Goal: Task Accomplishment & Management: Manage account settings

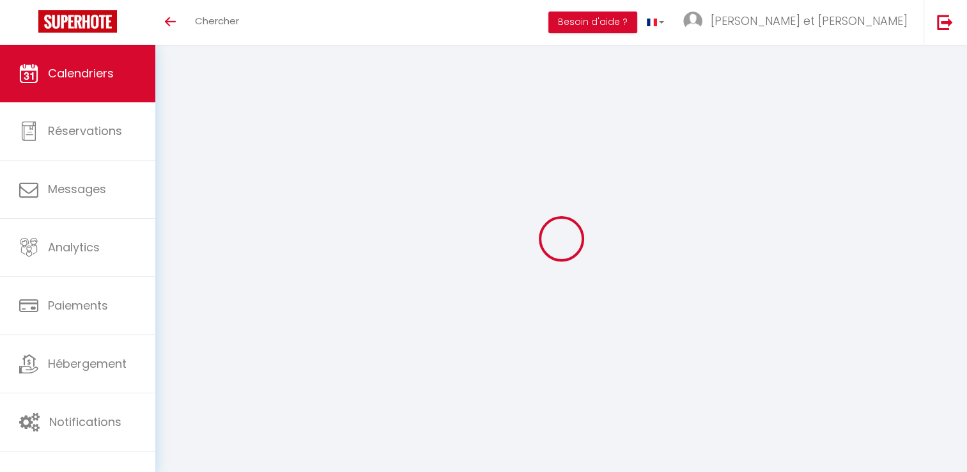
select select
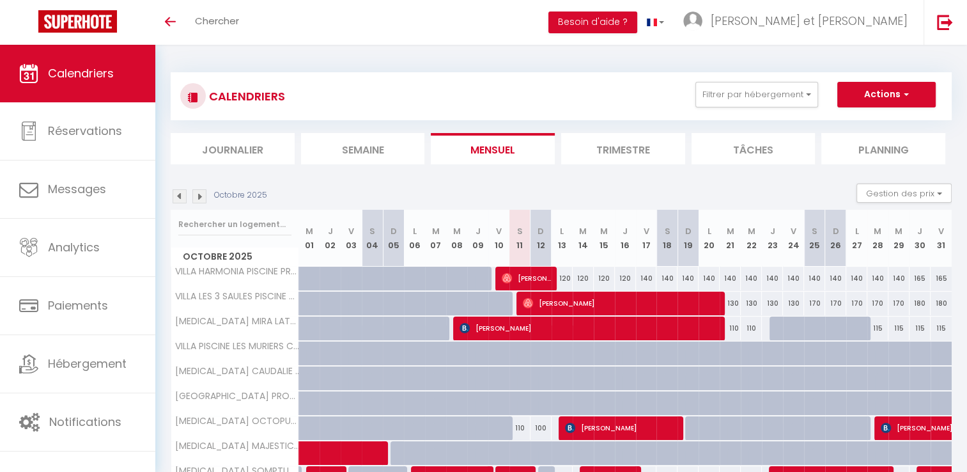
select select
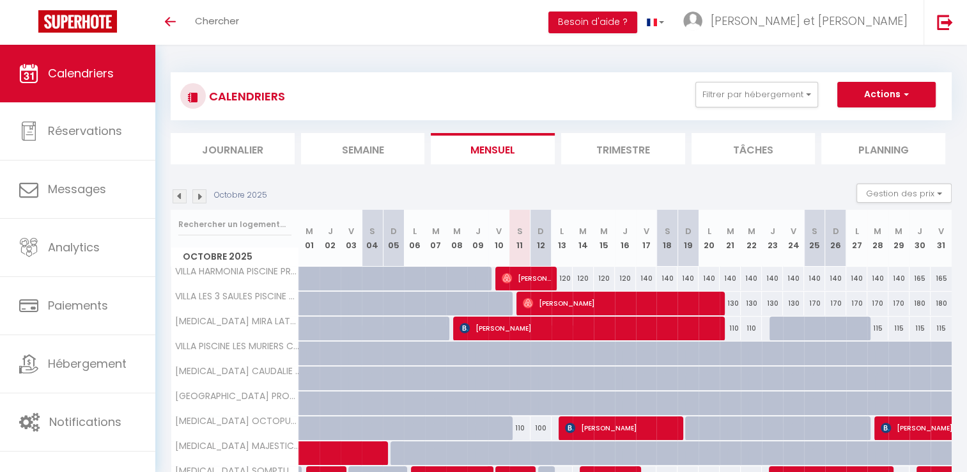
select select
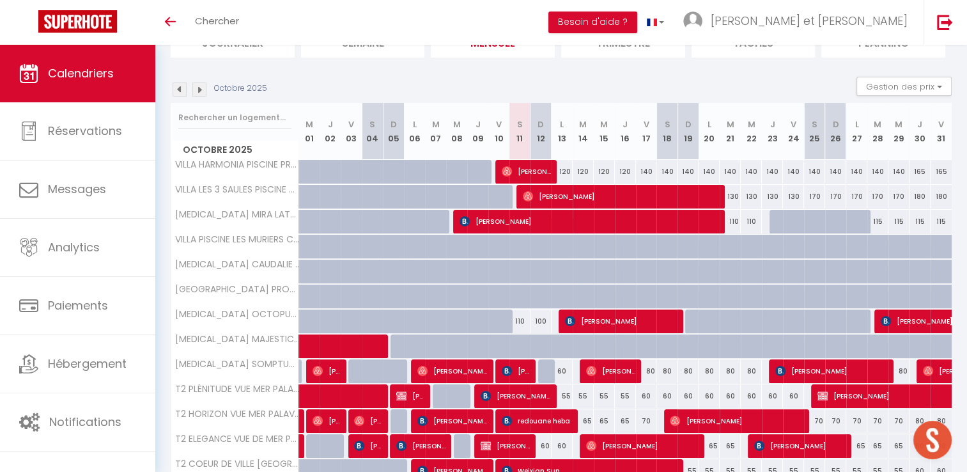
scroll to position [107, 0]
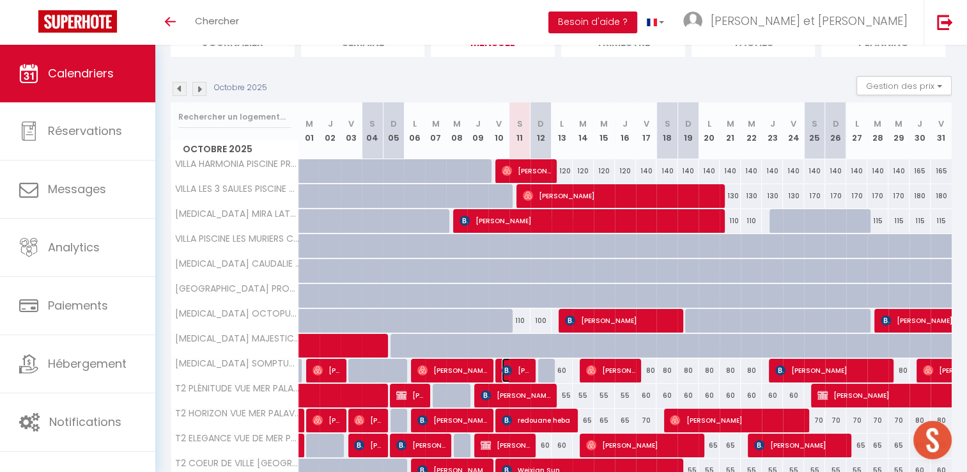
click at [519, 369] on span "[PERSON_NAME]" at bounding box center [516, 370] width 28 height 24
select select "OK"
select select "0"
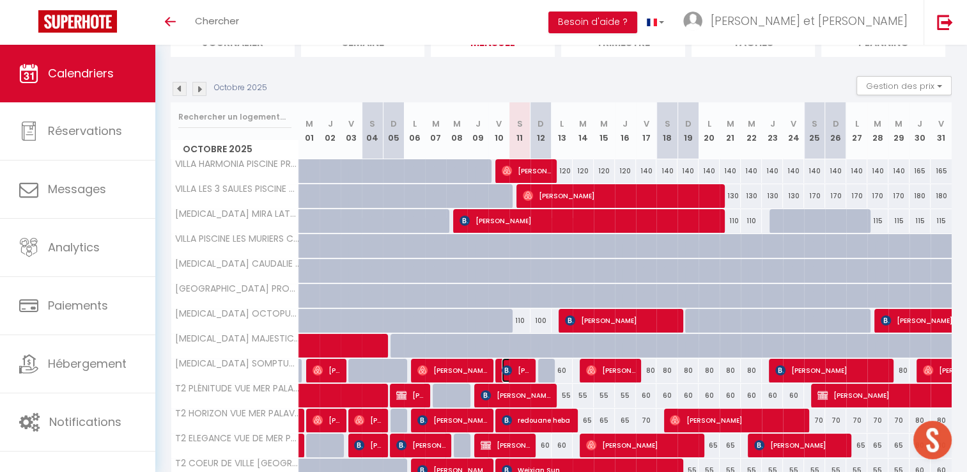
select select "1"
select select
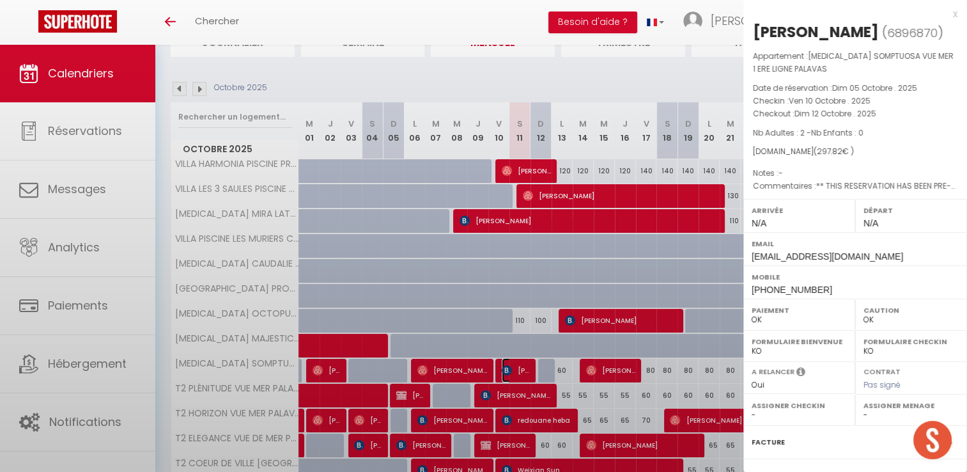
select select "42629"
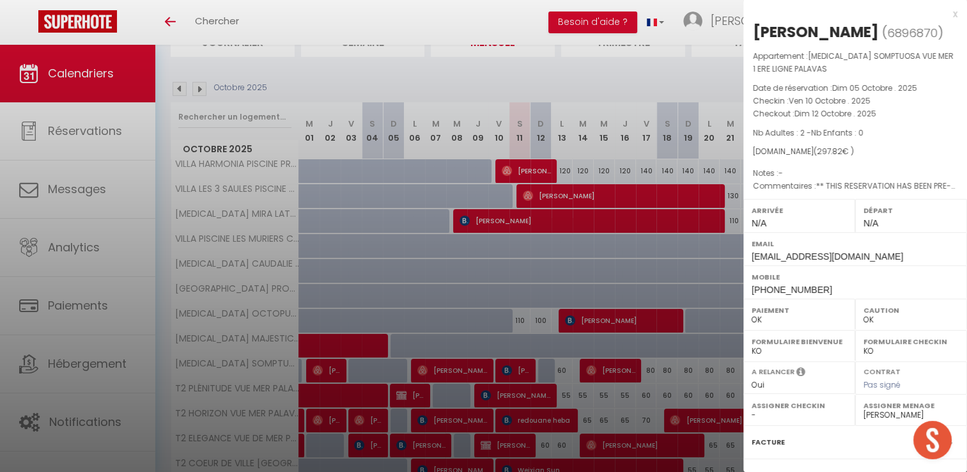
click at [945, 16] on div "x" at bounding box center [850, 13] width 214 height 15
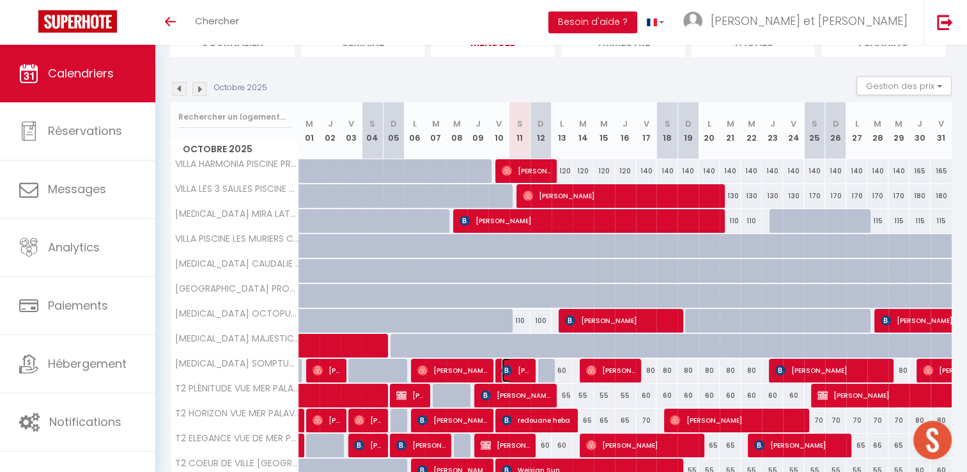
click at [516, 368] on span "[PERSON_NAME]" at bounding box center [516, 370] width 28 height 24
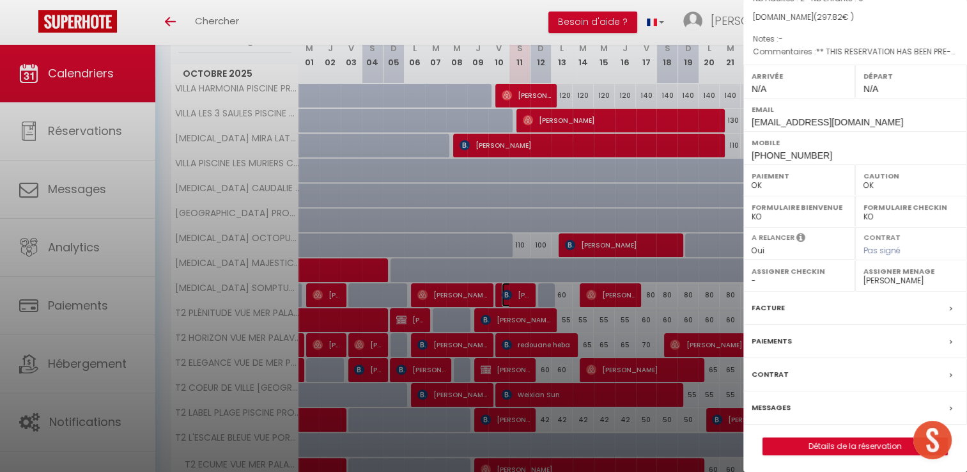
scroll to position [185, 0]
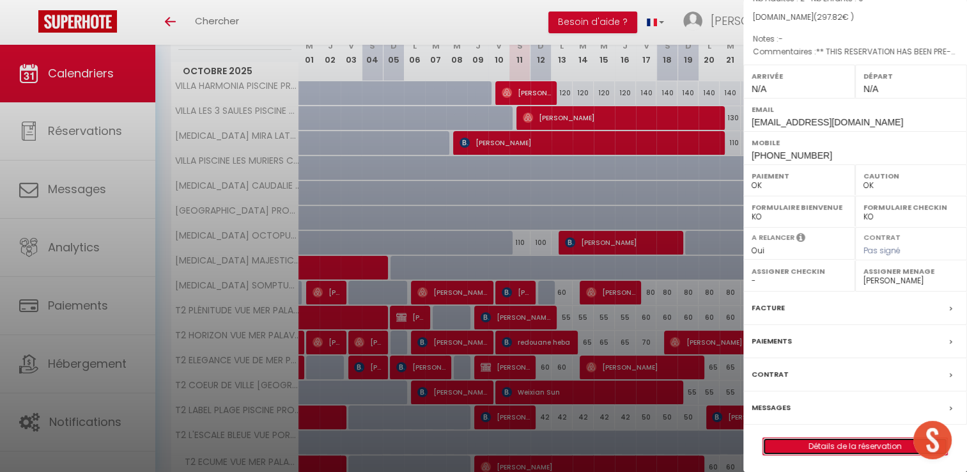
click at [832, 440] on link "Détails de la réservation" at bounding box center [855, 446] width 184 height 17
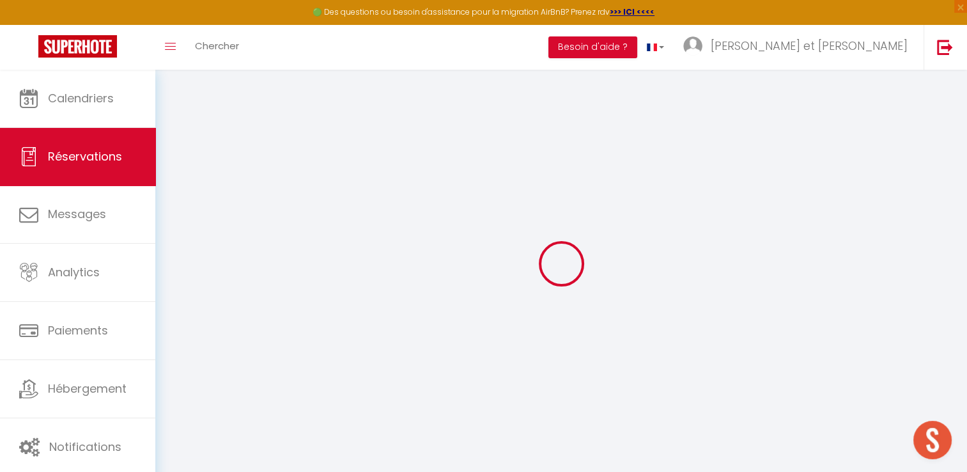
select select
checkbox input "false"
select select
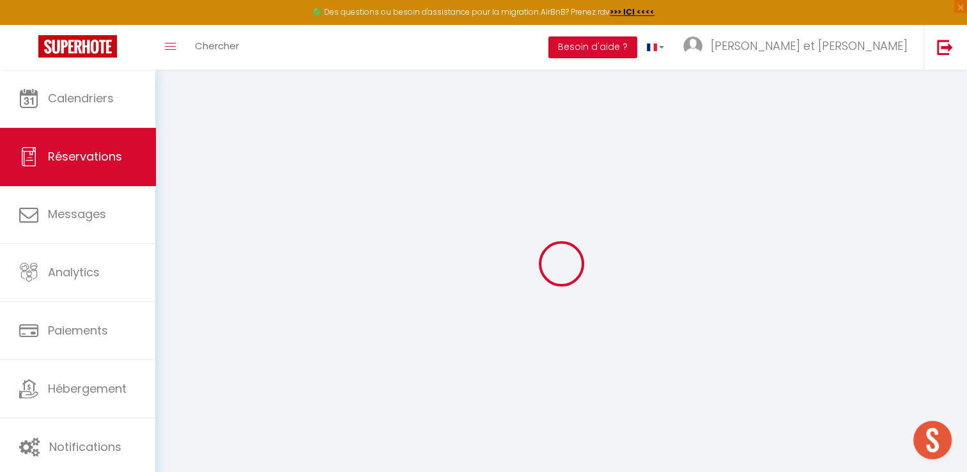
checkbox input "false"
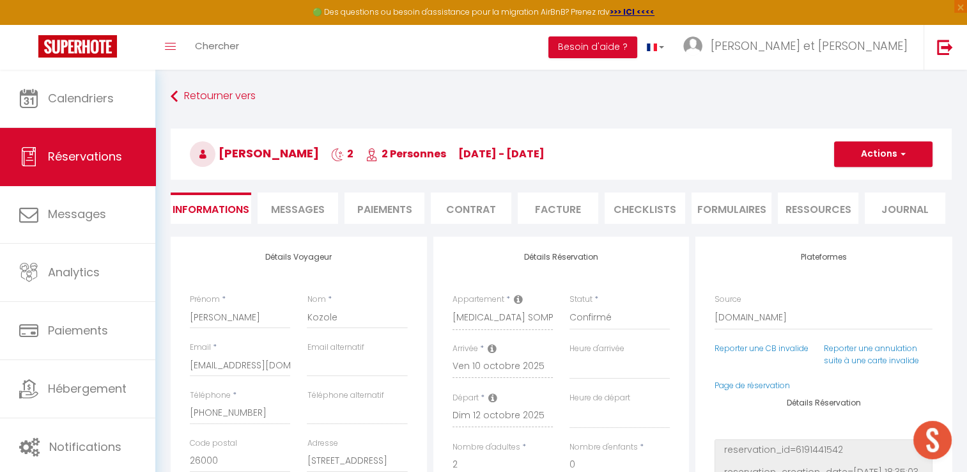
select select
checkbox input "false"
type textarea "** THIS RESERVATION HAS BEEN PRE-PAID ** Reservation has a cancellation grace p…"
type input "68"
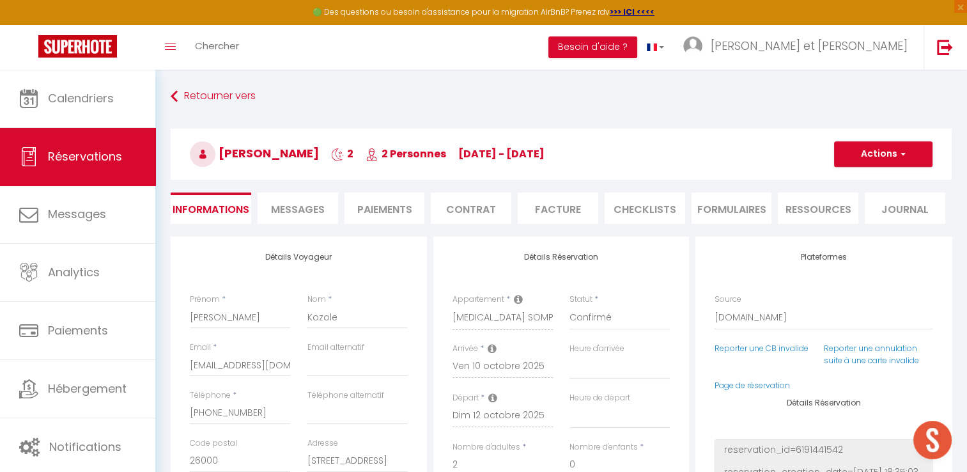
type input "10.13"
select select
checkbox input "false"
select select
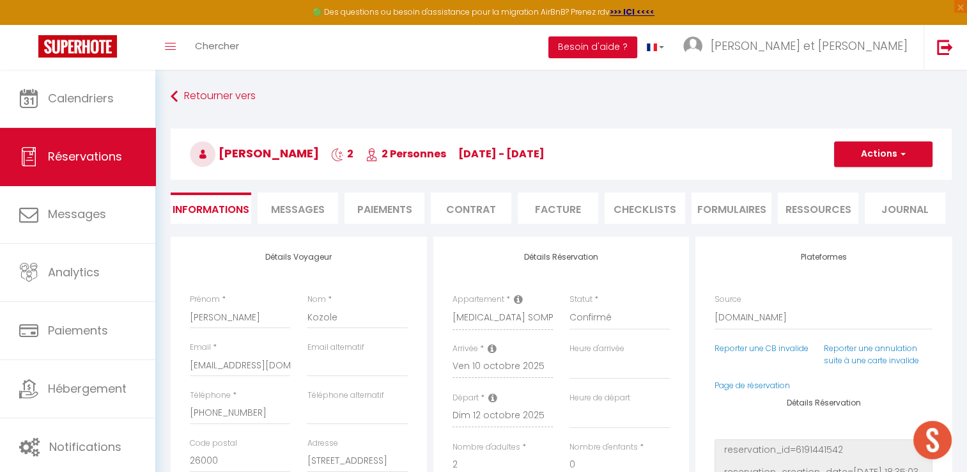
select select
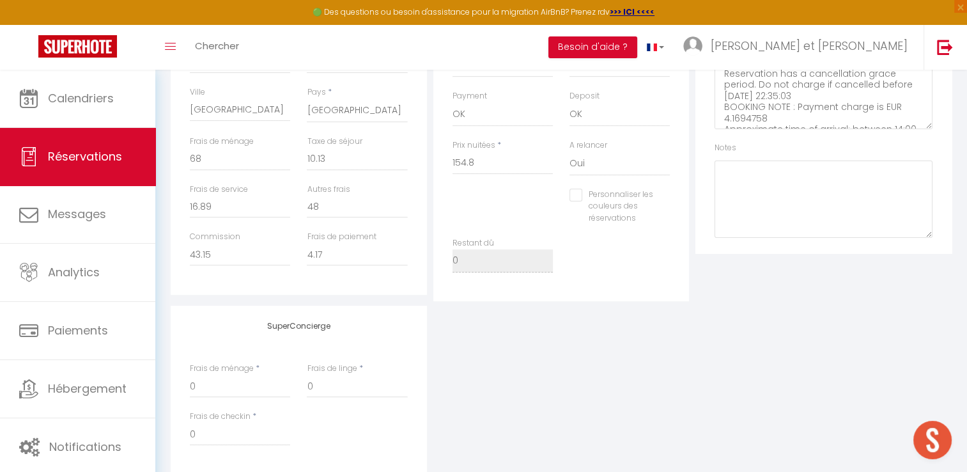
scroll to position [151, 0]
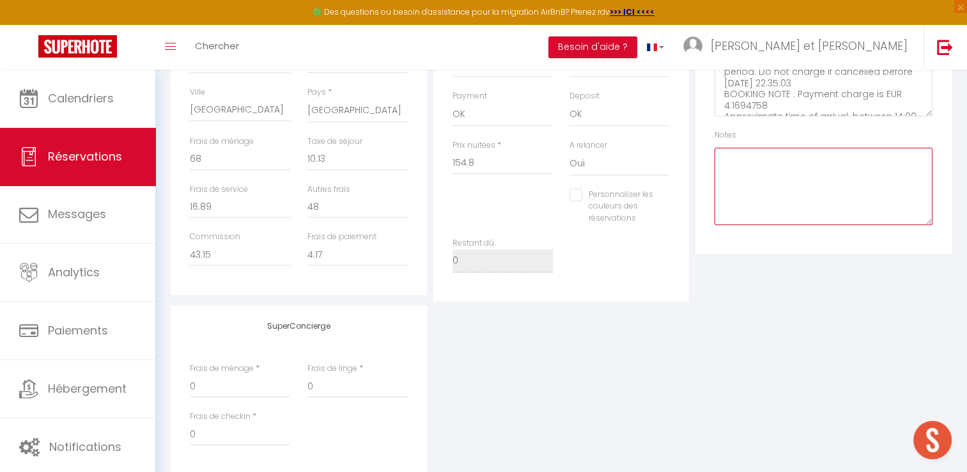
click at [735, 162] on textarea at bounding box center [824, 186] width 218 height 77
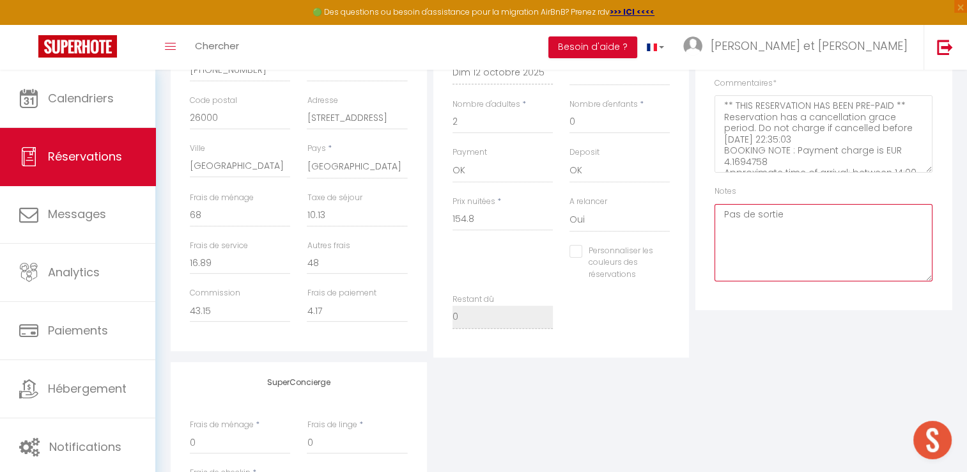
scroll to position [340, 0]
click at [897, 217] on textarea "Pas de sortie le [DATE] les voyageus prolongent d'une nuit" at bounding box center [824, 244] width 218 height 77
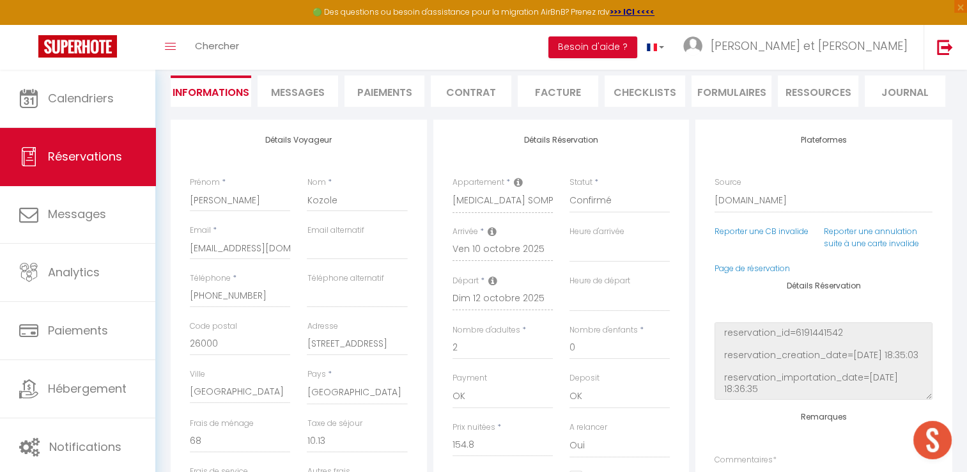
scroll to position [58, 0]
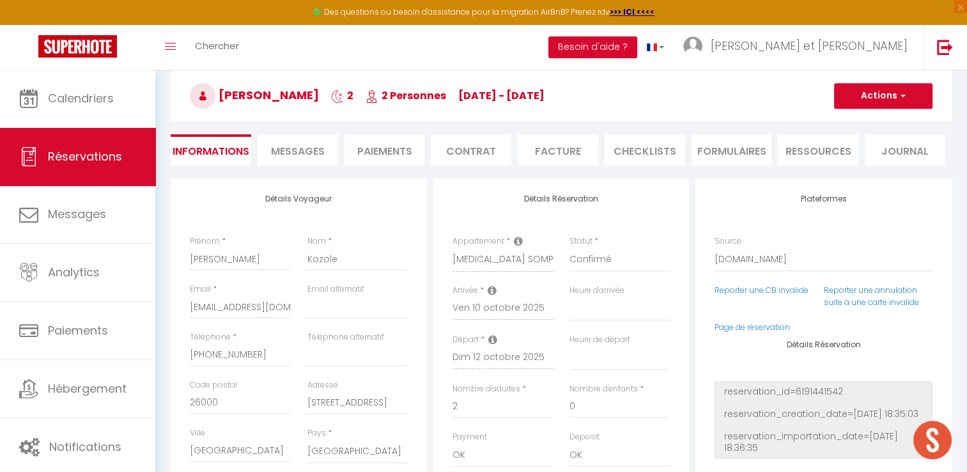
type textarea "Pas de sortie le [DATE] les voyageurs prolongent d'une nuit"
click at [890, 97] on button "Actions" at bounding box center [883, 96] width 98 height 26
click at [861, 123] on link "Enregistrer" at bounding box center [870, 124] width 101 height 17
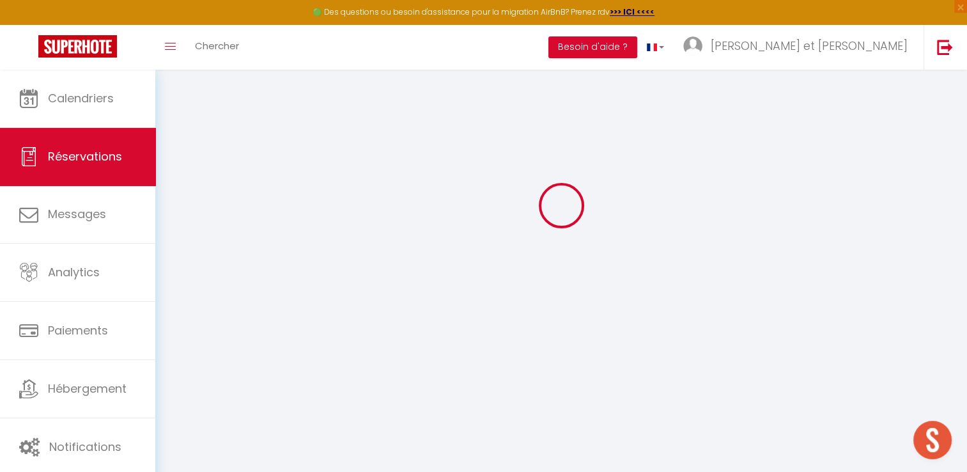
select select "not_cancelled"
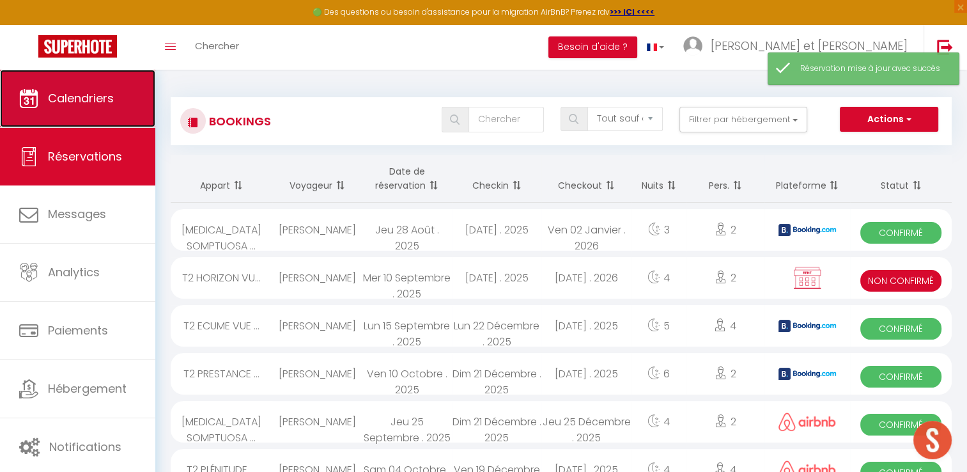
click at [136, 117] on link "Calendriers" at bounding box center [77, 99] width 155 height 58
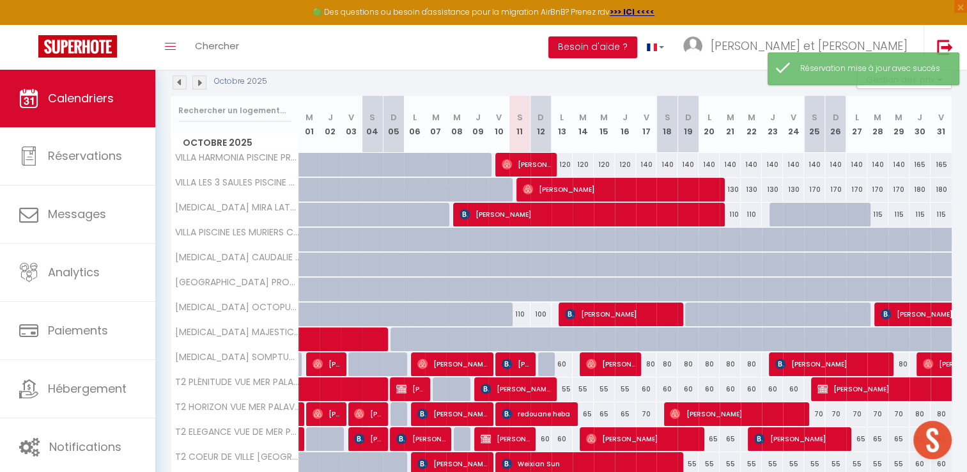
scroll to position [148, 0]
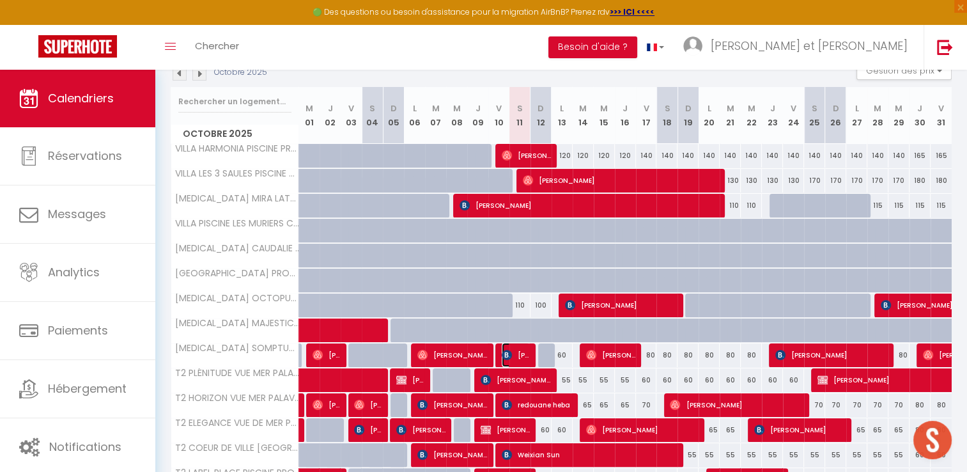
click at [510, 353] on img at bounding box center [507, 355] width 10 height 10
select select "OK"
select select "0"
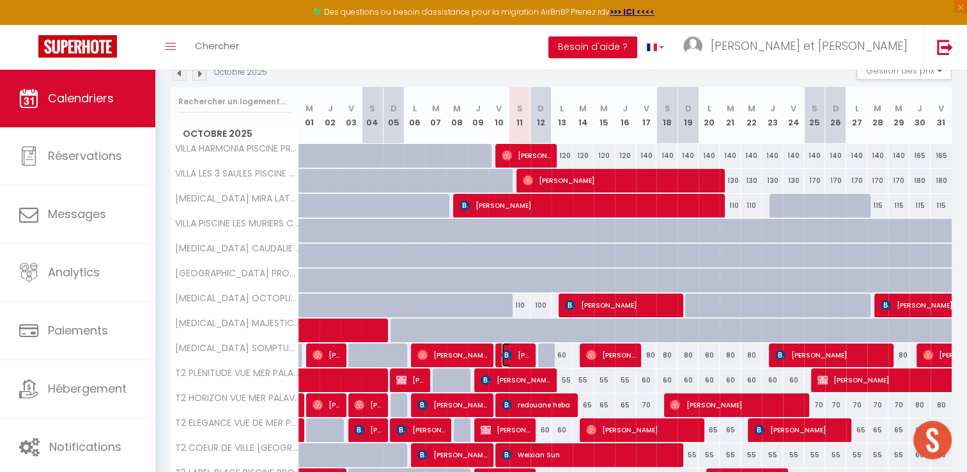
select select "1"
select select
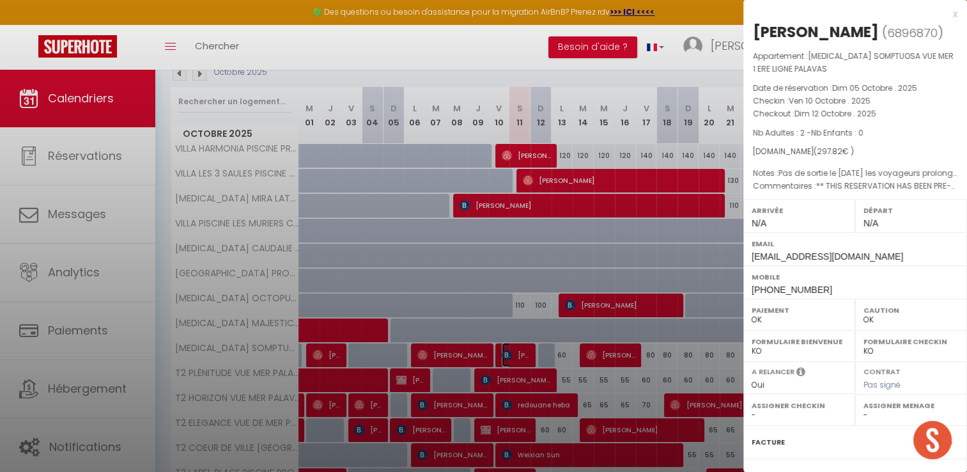
select select "42629"
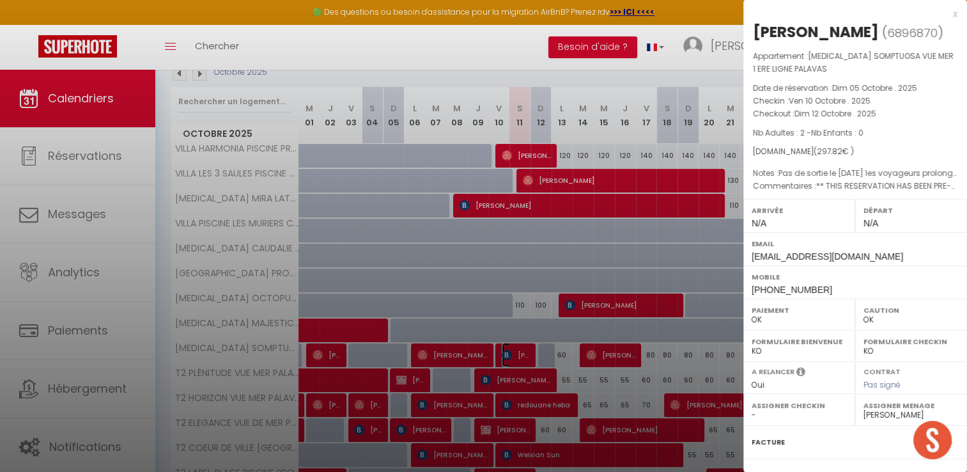
scroll to position [134, 0]
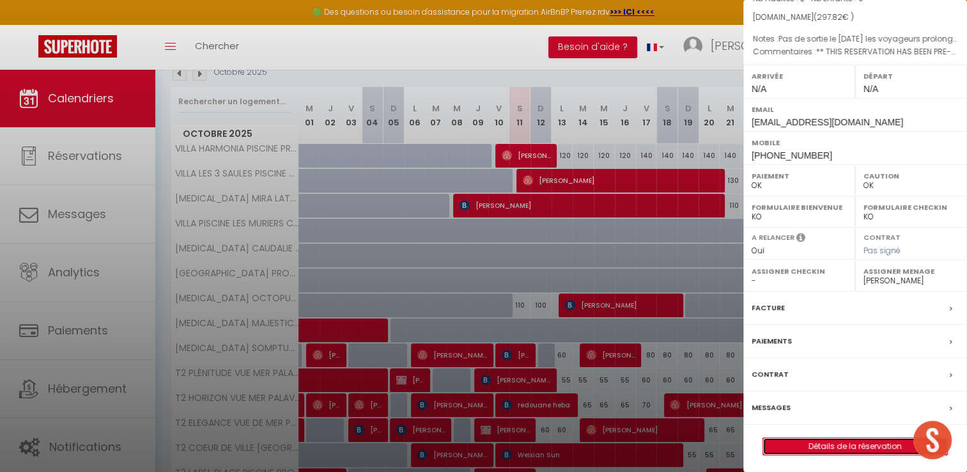
click at [848, 443] on link "Détails de la réservation" at bounding box center [855, 446] width 184 height 17
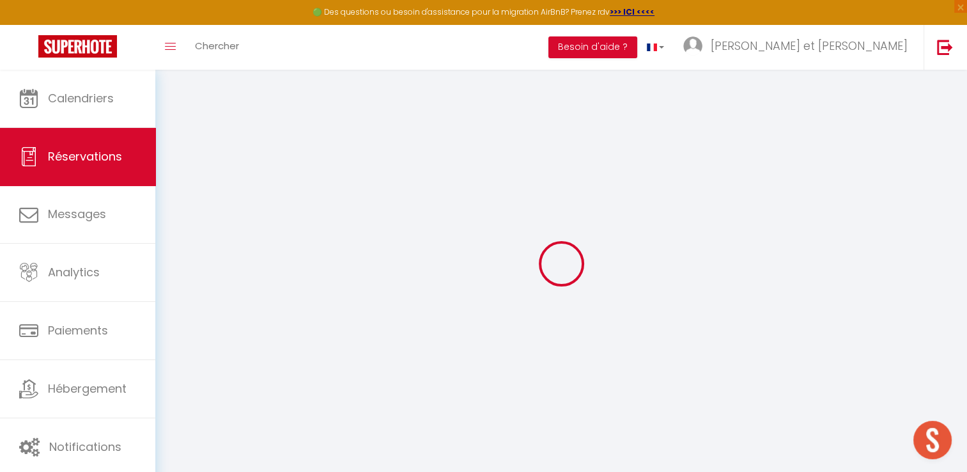
select select
select select "15"
checkbox input "false"
select select
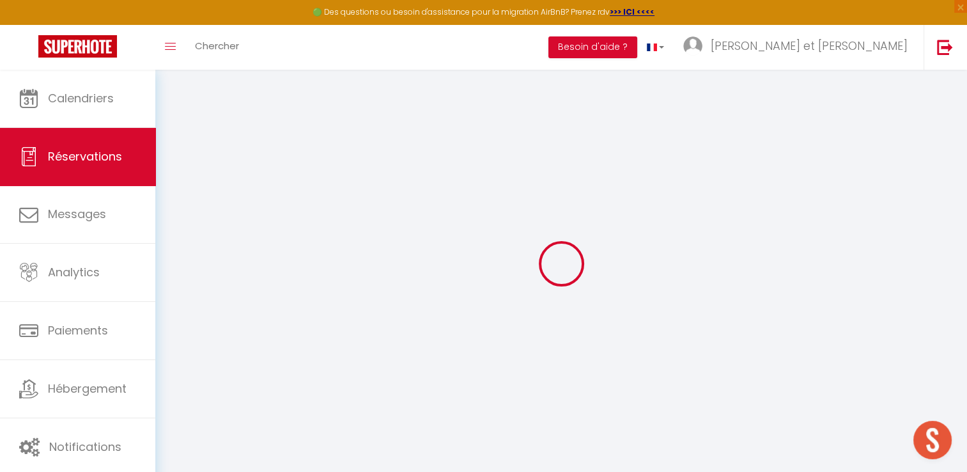
select select
checkbox input "false"
select select
checkbox input "false"
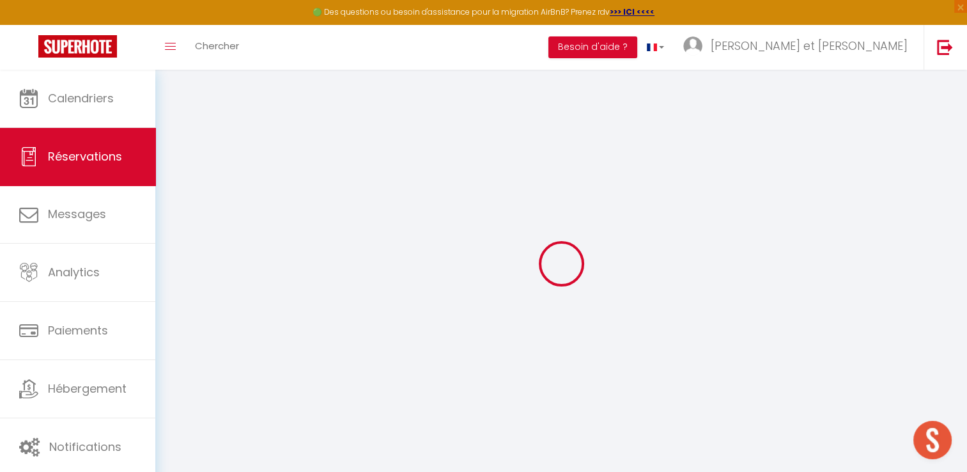
type textarea "** THIS RESERVATION HAS BEEN PRE-PAID ** Reservation has a cancellation grace p…"
type textarea "Pas de sortie le [DATE] les voyageurs prolongent d'une nuit"
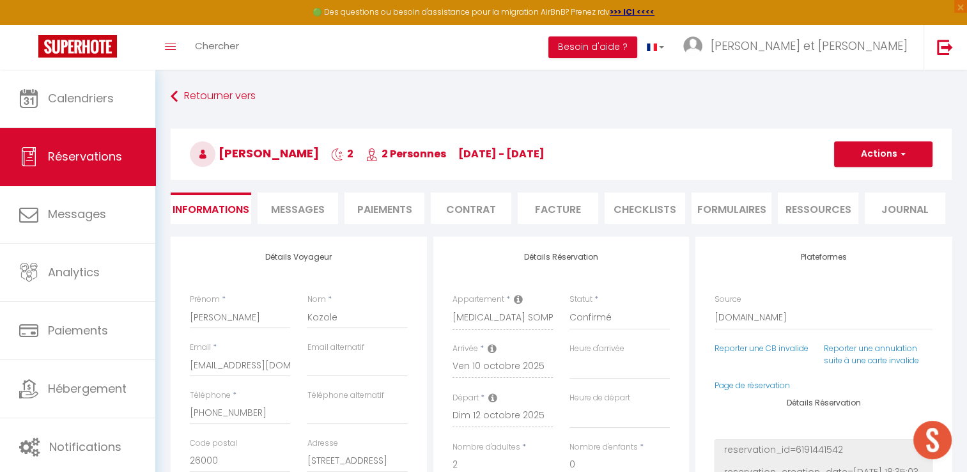
type input "68"
type input "10.13"
select select
checkbox input "false"
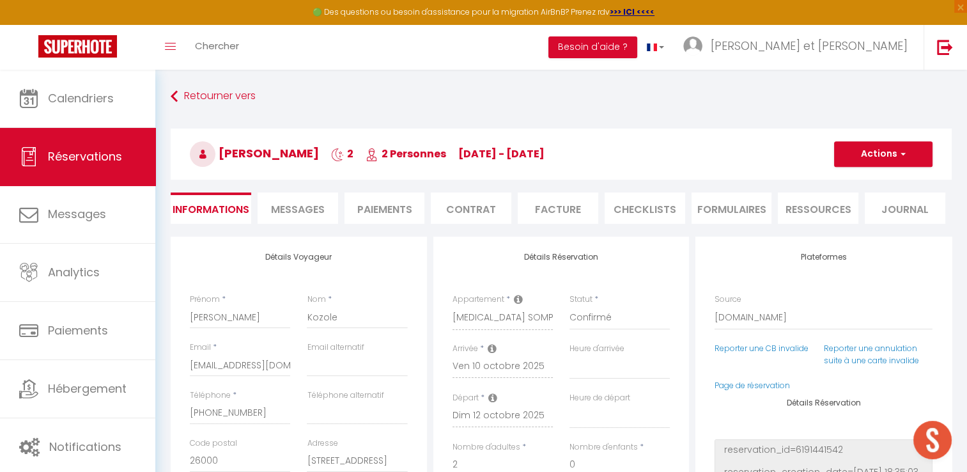
scroll to position [123, 0]
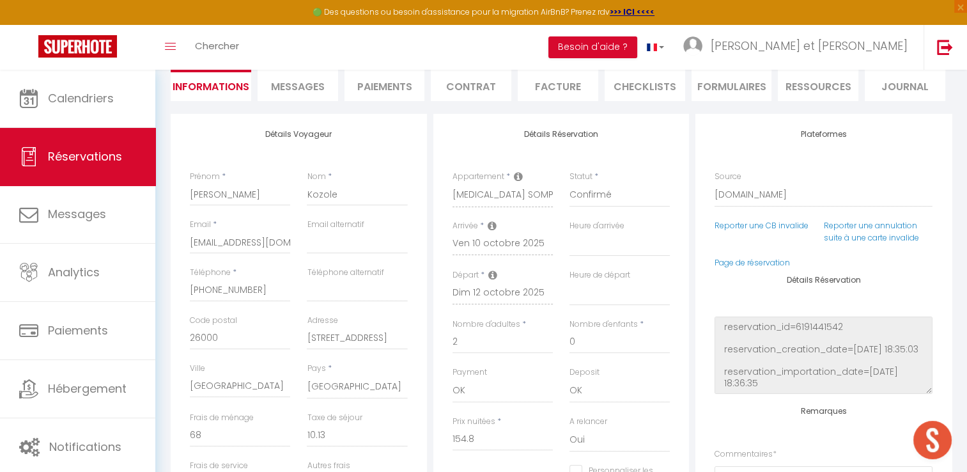
select select
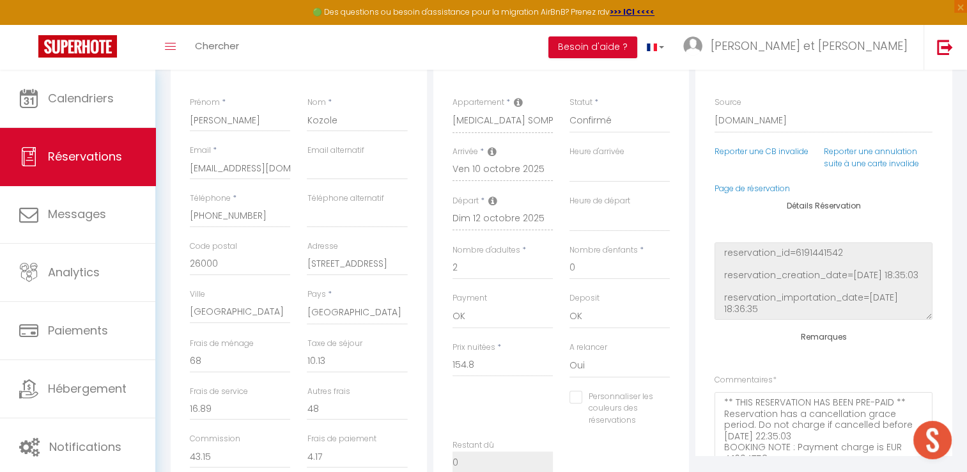
scroll to position [0, 0]
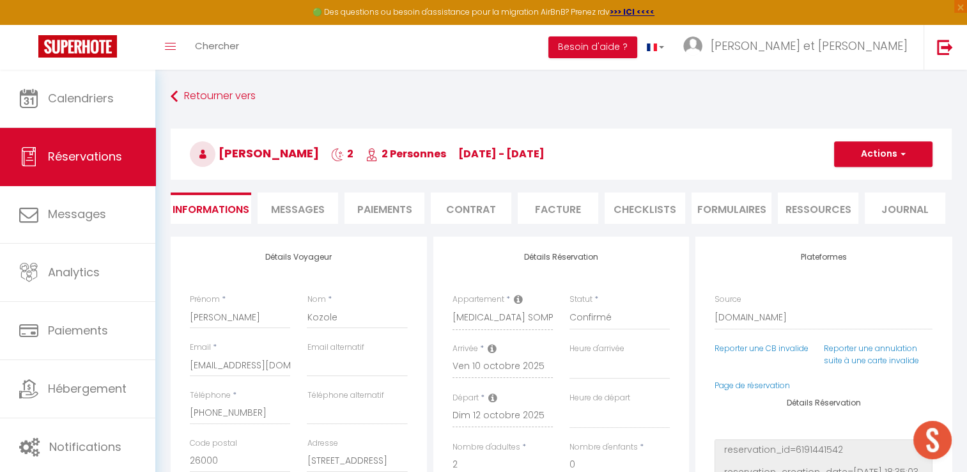
click at [286, 207] on span "Messages" at bounding box center [298, 209] width 54 height 15
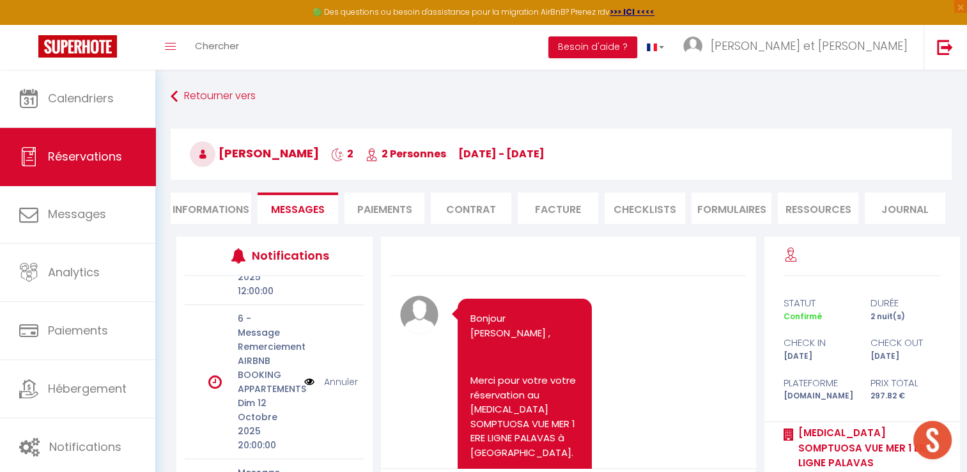
scroll to position [75, 0]
click at [332, 372] on link "Annuler" at bounding box center [341, 375] width 34 height 14
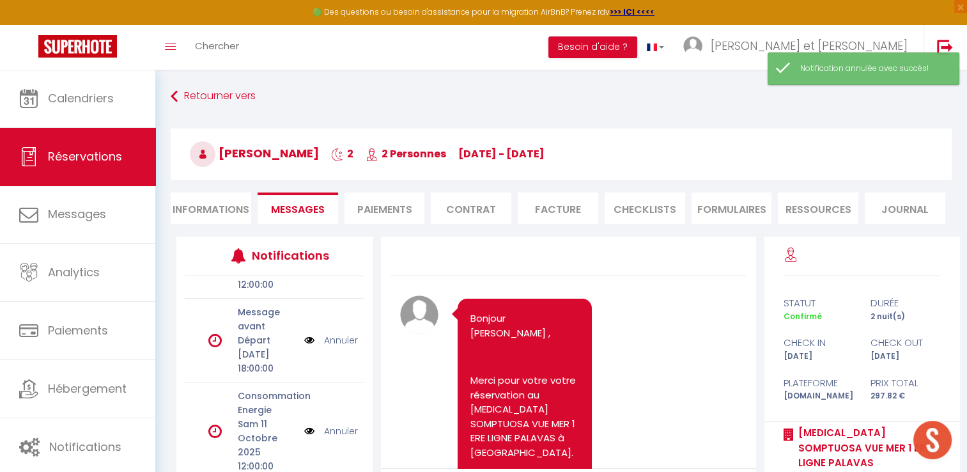
click at [338, 347] on link "Annuler" at bounding box center [341, 340] width 34 height 14
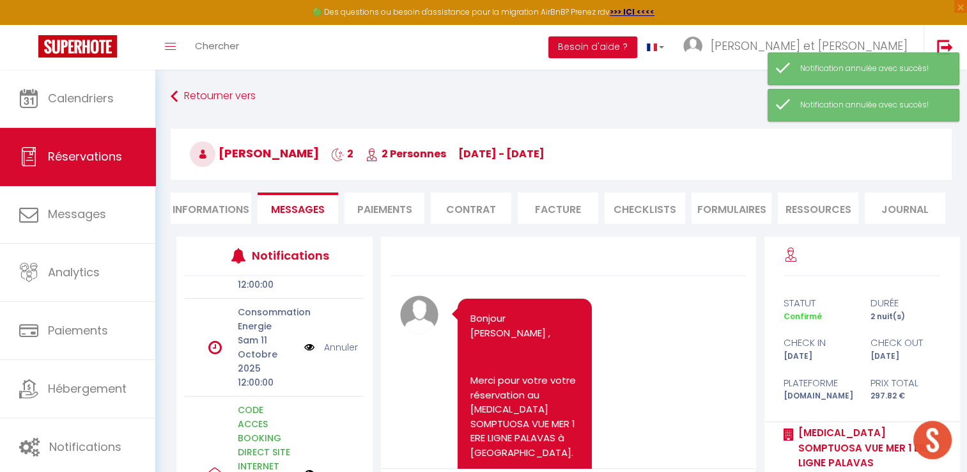
click at [332, 347] on link "Annuler" at bounding box center [341, 347] width 34 height 14
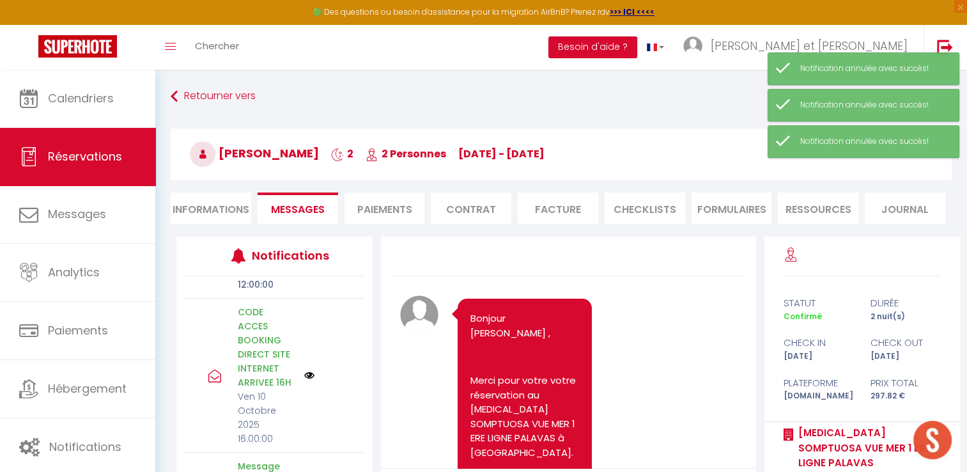
scroll to position [0, 0]
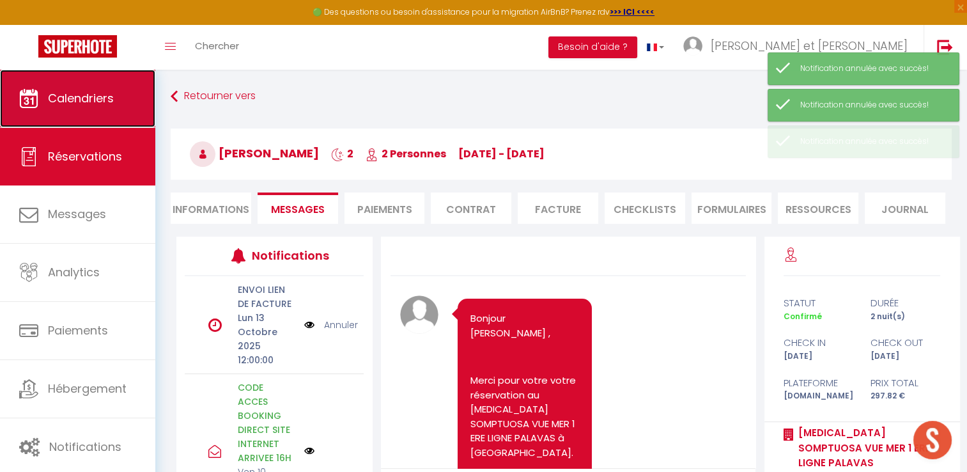
click at [84, 101] on span "Calendriers" at bounding box center [81, 98] width 66 height 16
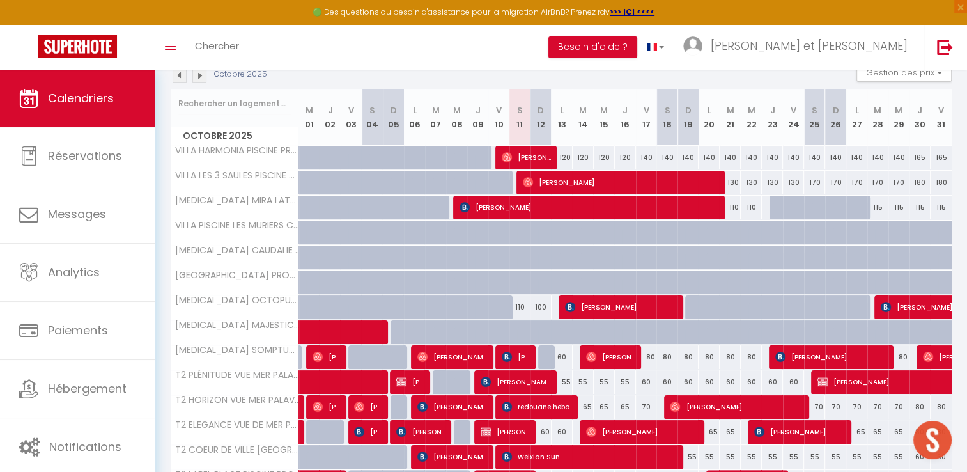
scroll to position [202, 0]
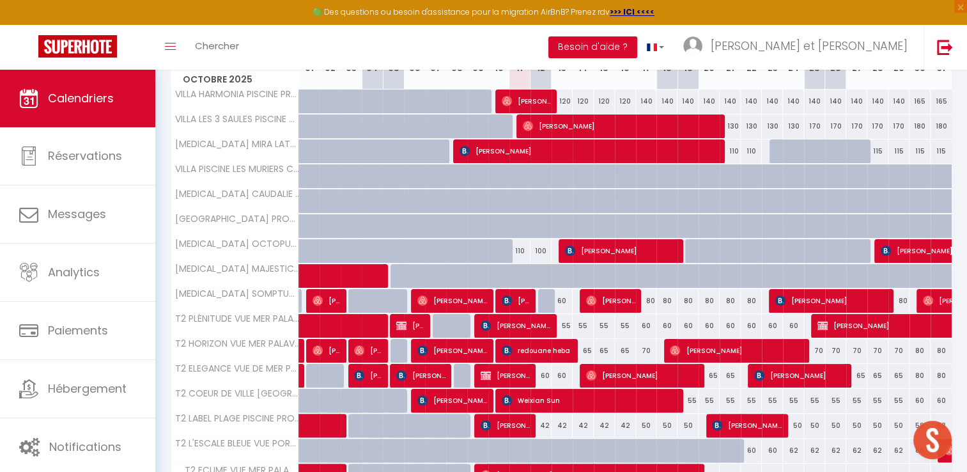
click at [543, 303] on div at bounding box center [548, 301] width 21 height 24
type input "60"
type input "Dim 12 Octobre 2025"
type input "Lun 13 Octobre 2025"
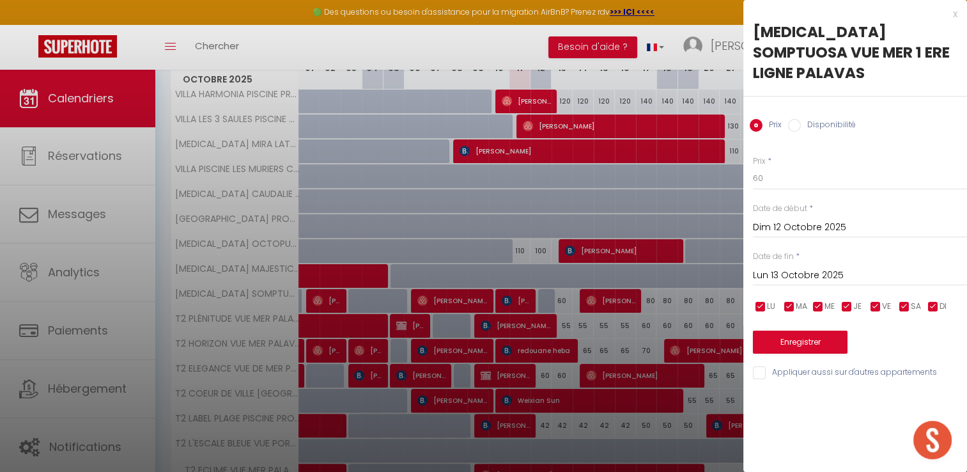
click at [955, 15] on div "x" at bounding box center [850, 13] width 214 height 15
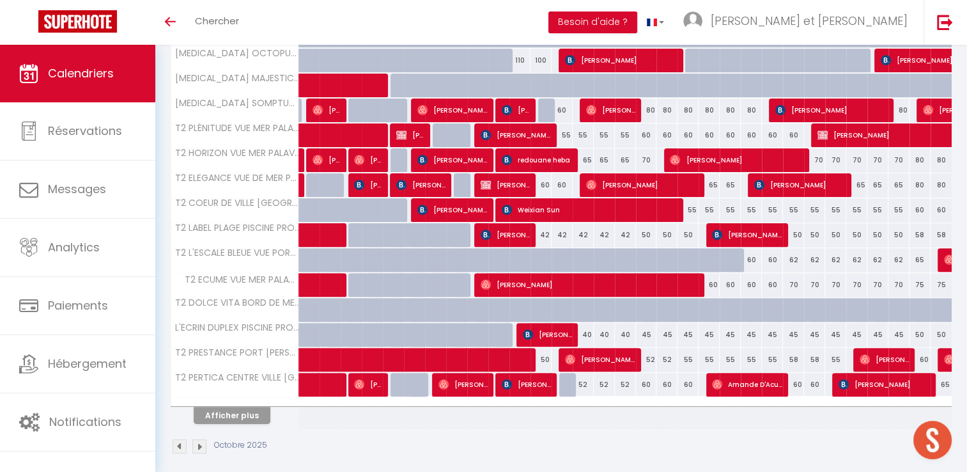
scroll to position [268, 0]
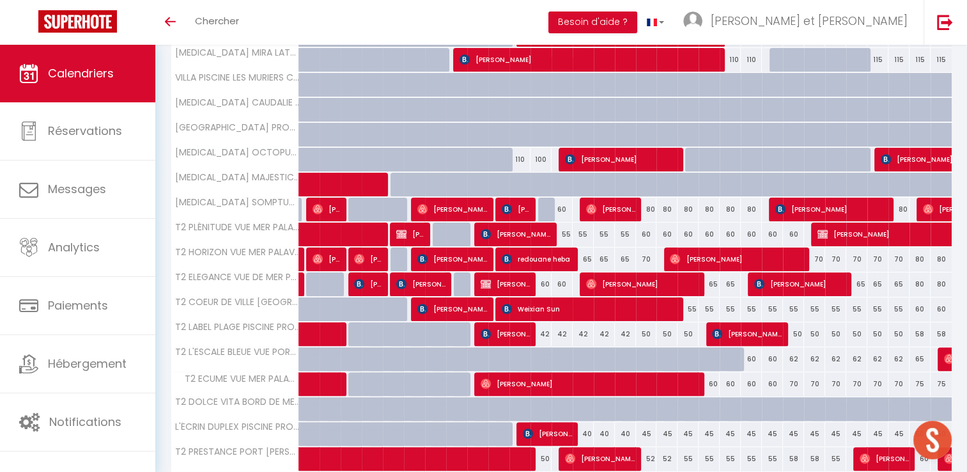
click at [543, 206] on div at bounding box center [548, 210] width 21 height 24
type input "60"
select select "1"
type input "Dim 12 Octobre 2025"
type input "Lun 13 Octobre 2025"
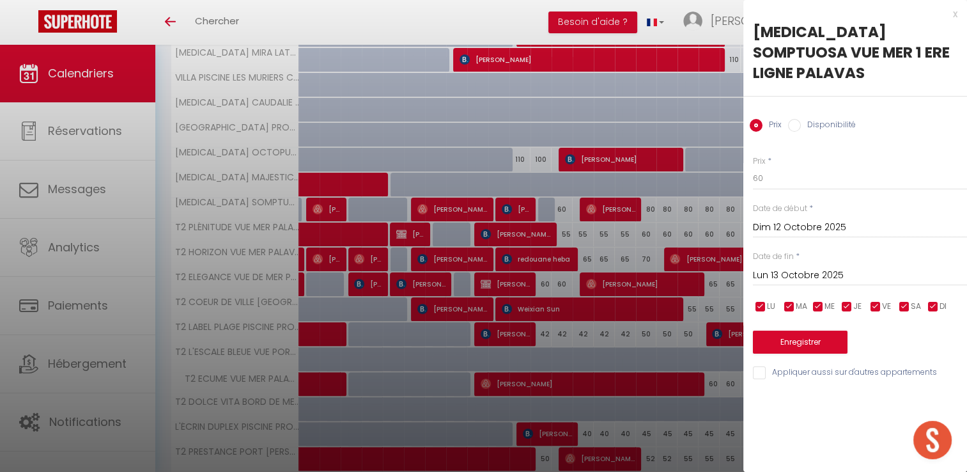
click at [797, 119] on input "Disponibilité" at bounding box center [794, 125] width 13 height 13
radio input "true"
radio input "false"
click at [801, 332] on button "Enregistrer" at bounding box center [800, 343] width 95 height 23
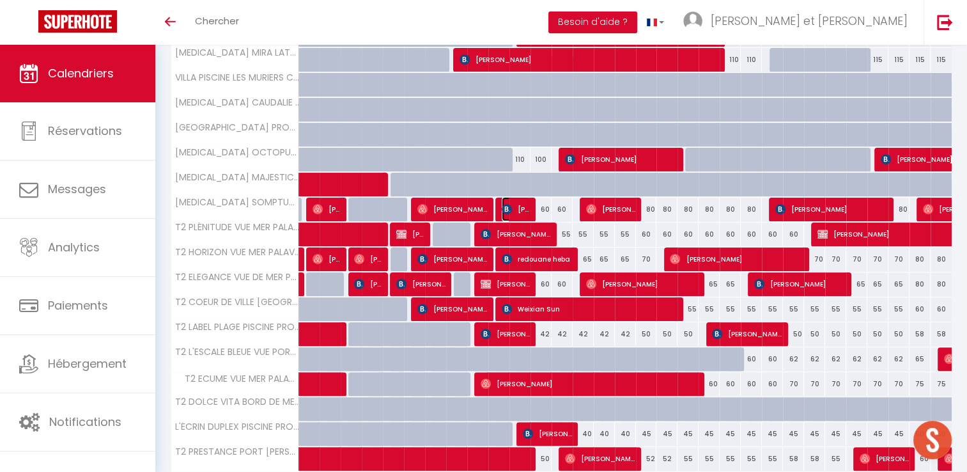
click at [519, 204] on span "[PERSON_NAME]" at bounding box center [516, 209] width 28 height 24
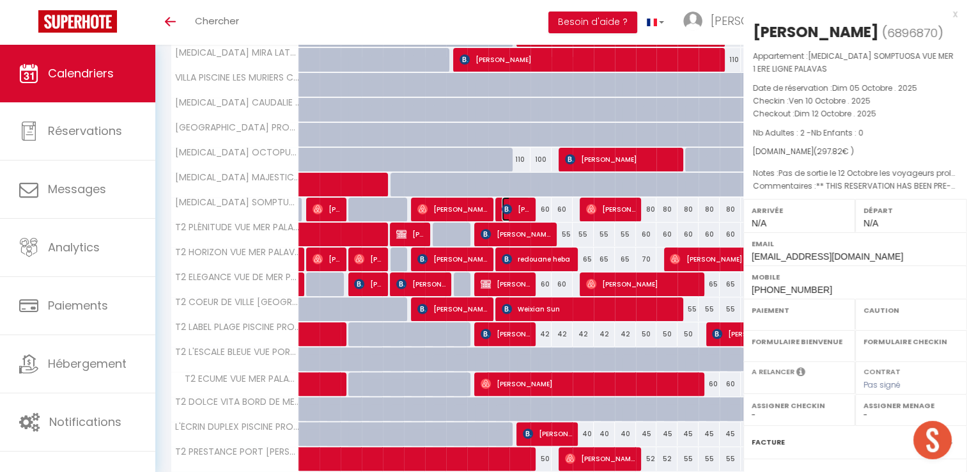
select select "OK"
select select "0"
select select "1"
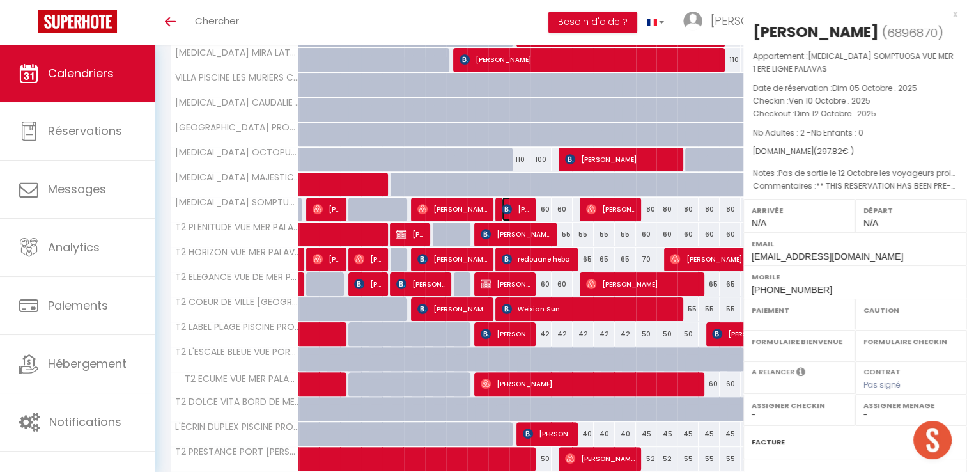
select select
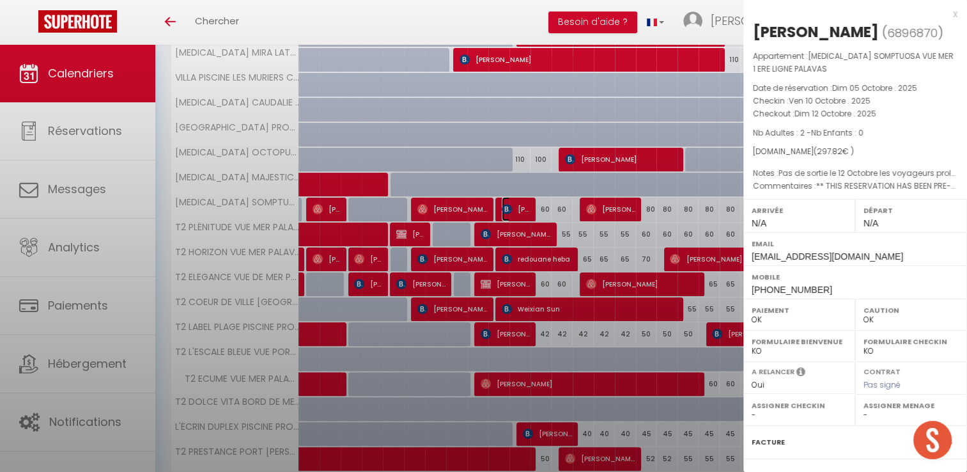
select select "42629"
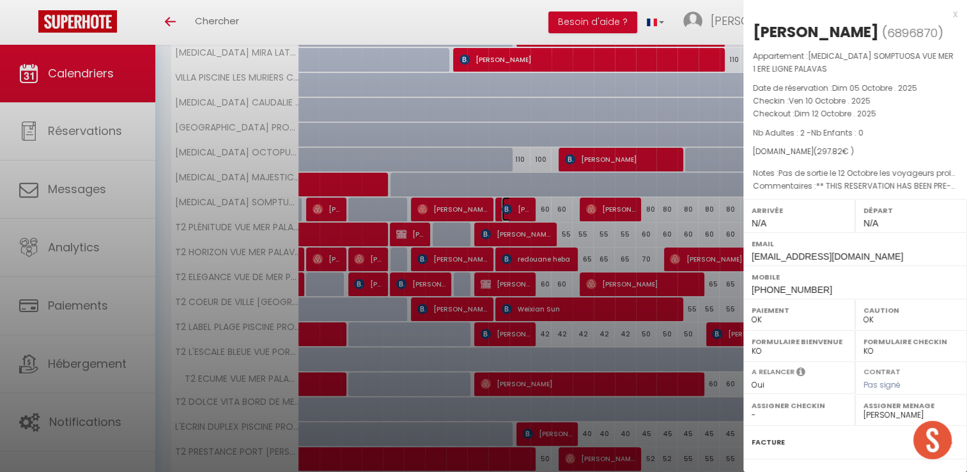
scroll to position [134, 0]
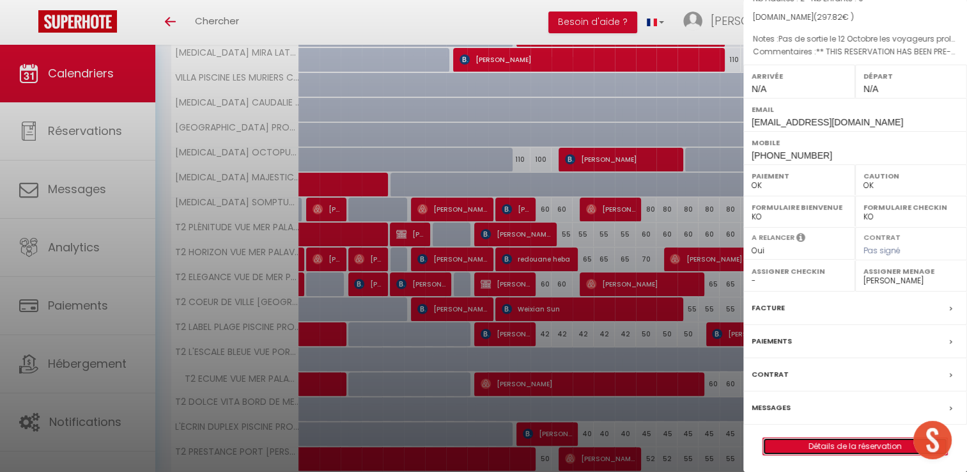
click at [839, 447] on link "Détails de la réservation" at bounding box center [855, 446] width 184 height 17
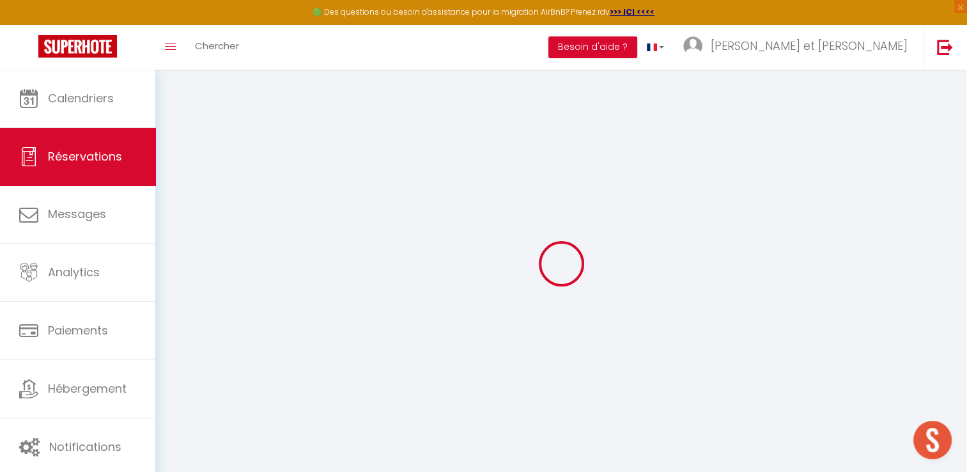
type input "[PERSON_NAME]"
type input "Kozole"
type input "[EMAIL_ADDRESS][DOMAIN_NAME]"
type input "[PHONE_NUMBER]"
type input "26000"
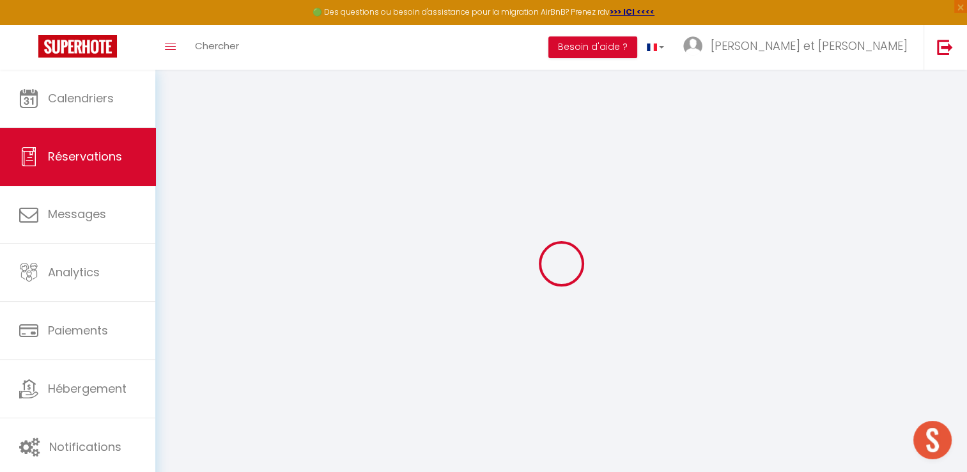
type input "[STREET_ADDRESS]"
type input "[GEOGRAPHIC_DATA]"
select select "FR"
type input "16.89"
type input "48"
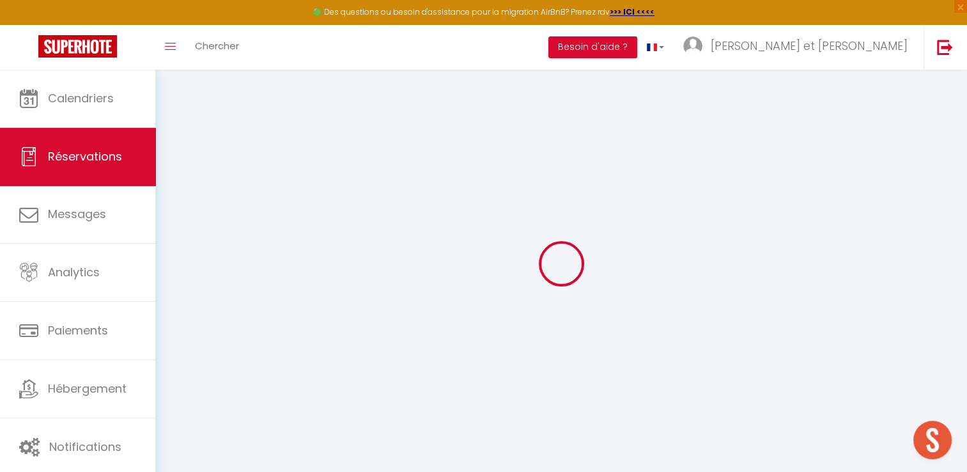
type input "43.15"
type input "4.17"
select select "51506"
select select "1"
select select
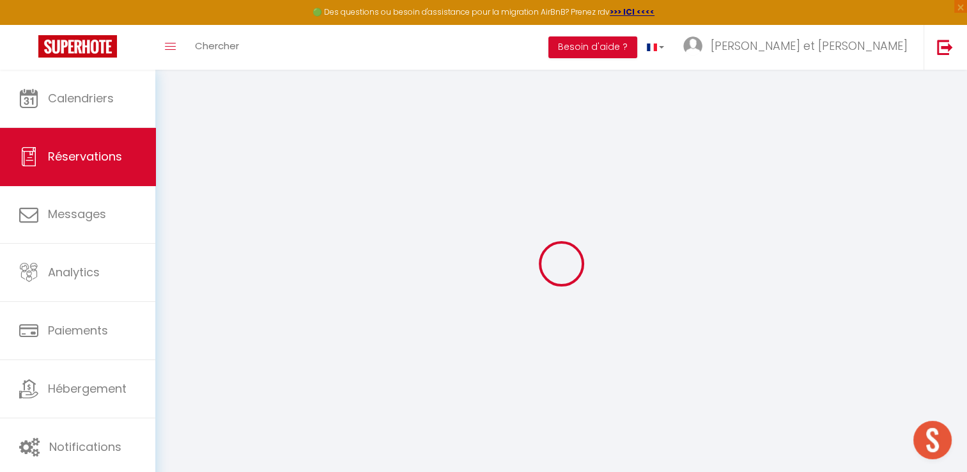
select select
type input "2"
select select "12"
select select
type input "154.8"
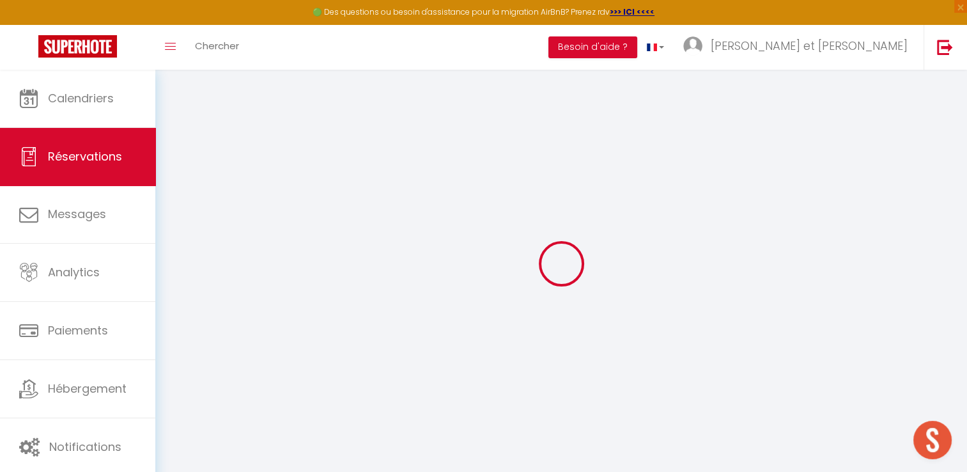
checkbox input "false"
type input "0"
select select "2"
type input "0"
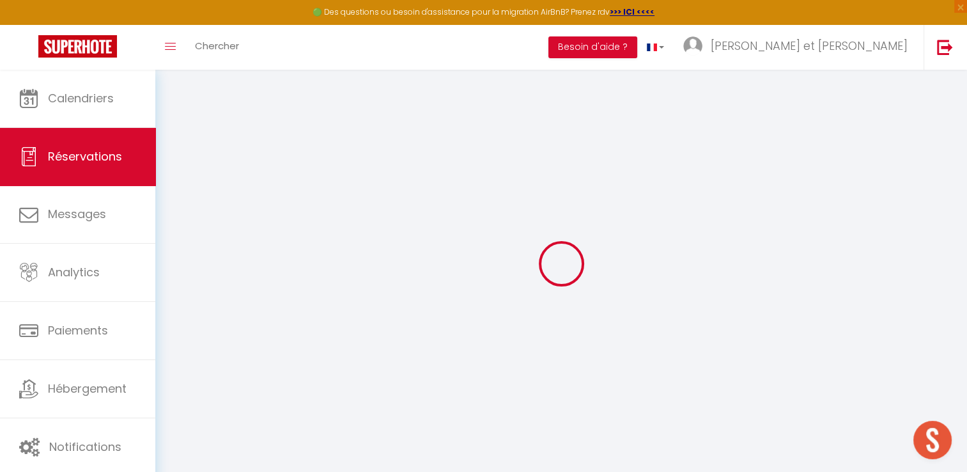
type input "0"
select select
select select "15"
checkbox input "false"
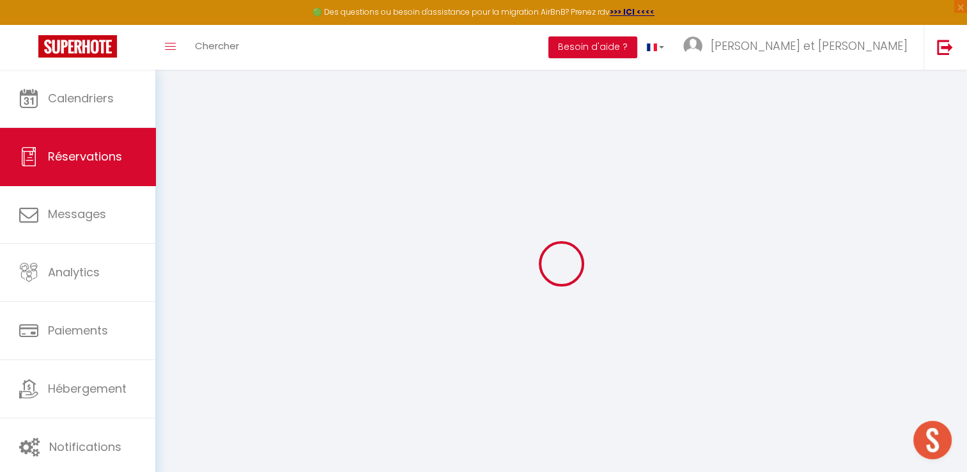
select select
checkbox input "false"
select select
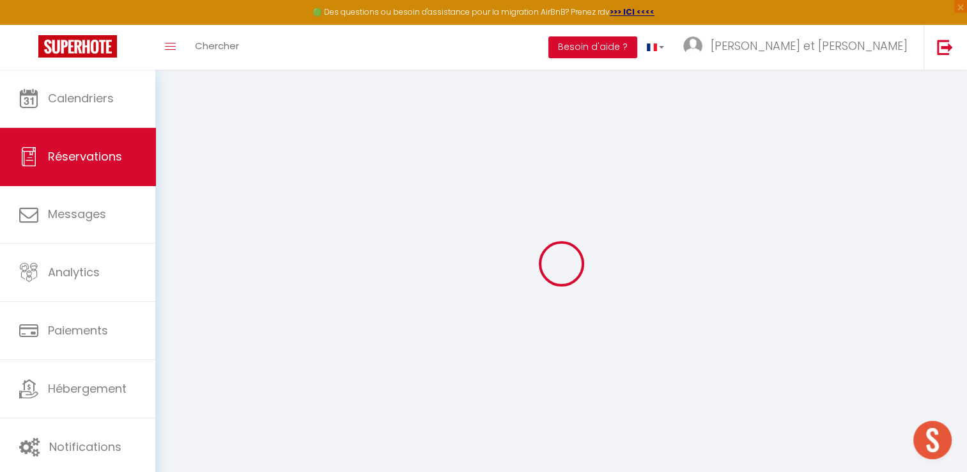
checkbox input "false"
type textarea "** THIS RESERVATION HAS BEEN PRE-PAID ** Reservation has a cancellation grace p…"
type textarea "Pas de sortie le [DATE] les voyageurs prolongent d'une nuit"
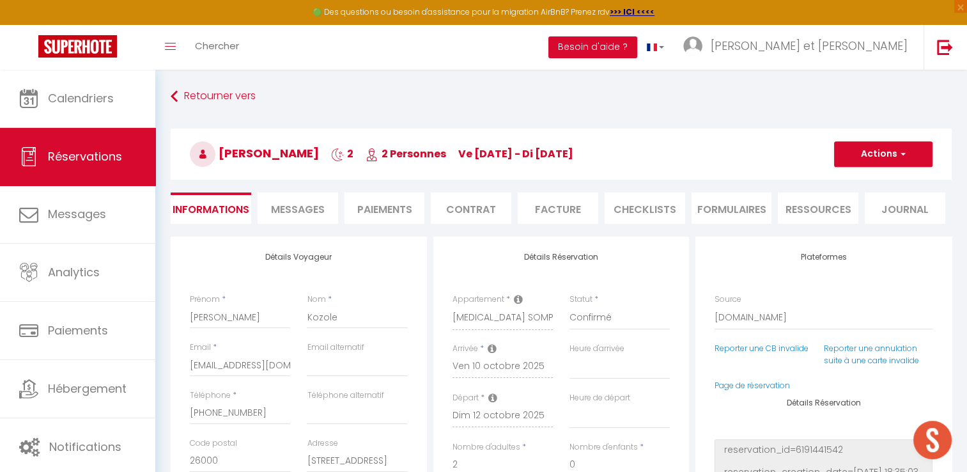
type input "68"
type input "10.13"
select select
checkbox input "false"
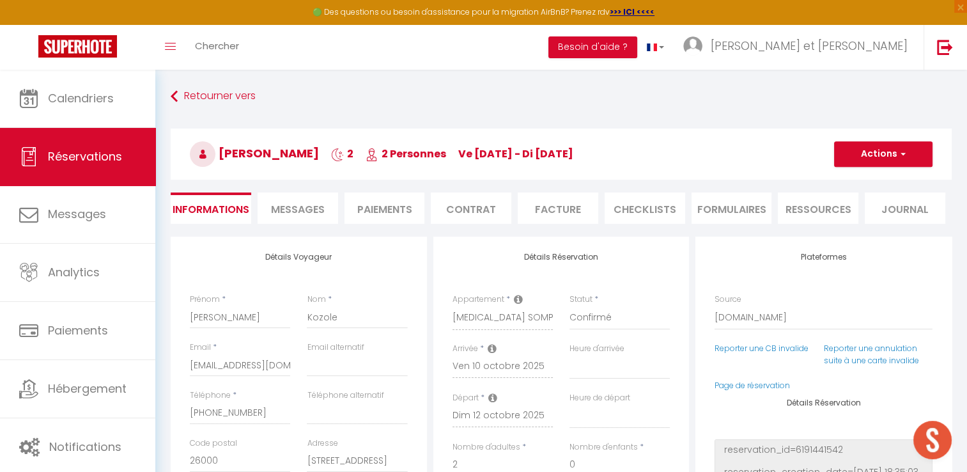
select select
click at [869, 162] on button "Actions" at bounding box center [883, 154] width 98 height 26
click at [859, 199] on link "Dupliquer" at bounding box center [870, 198] width 101 height 17
type input "0"
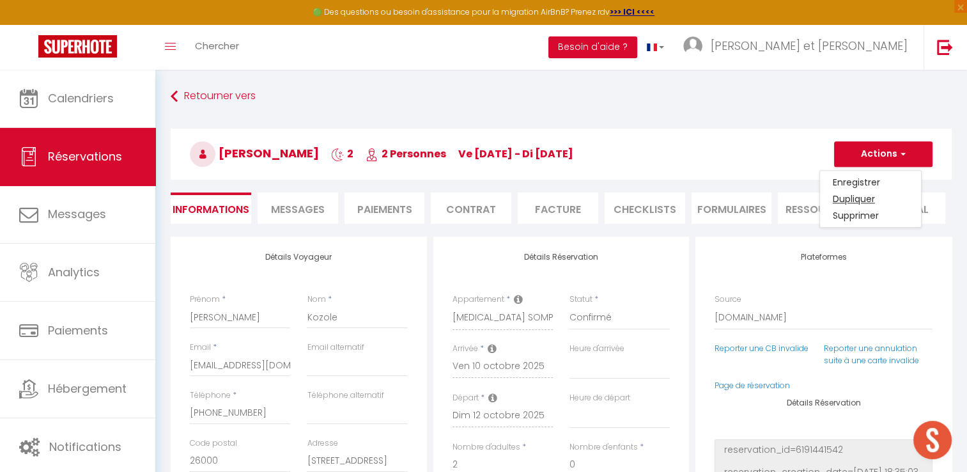
select select
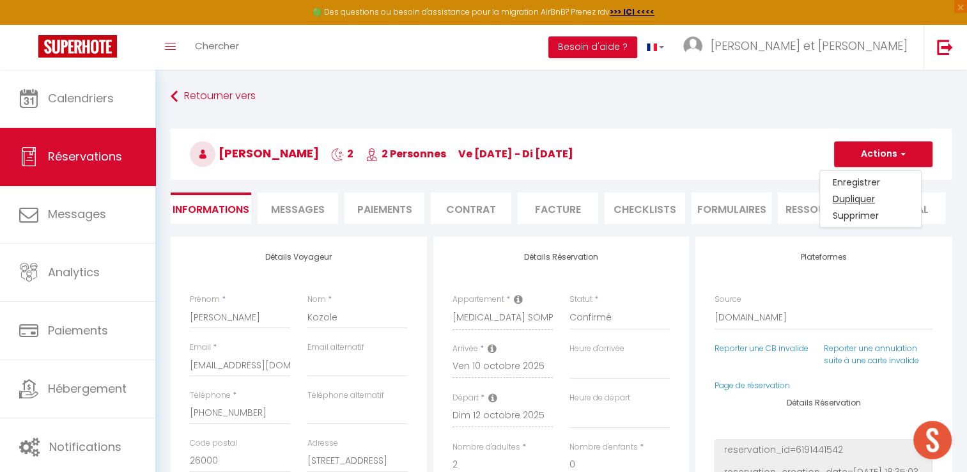
select select
checkbox input "false"
type input "Invalid Dateundefined"
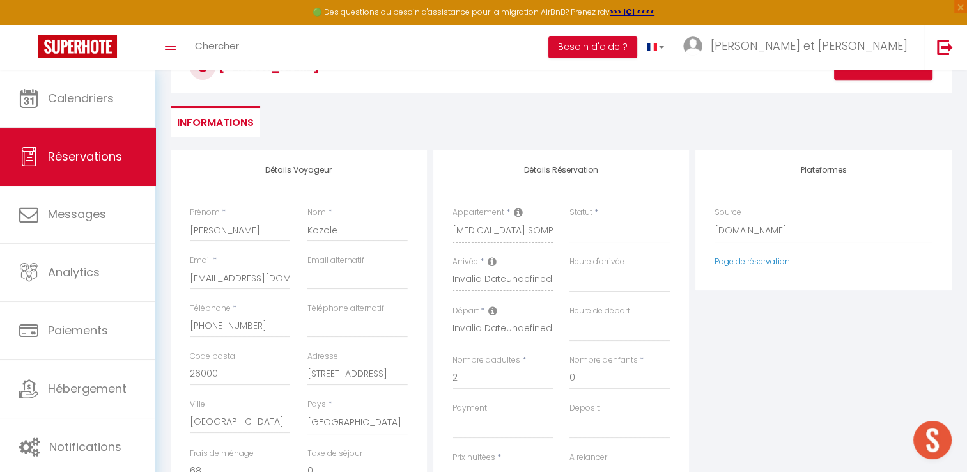
scroll to position [91, 0]
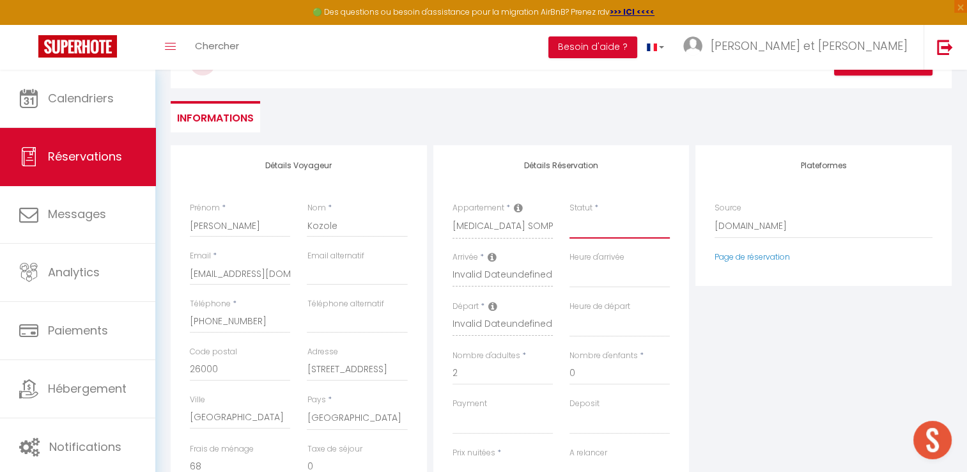
click at [595, 228] on select "Confirmé Non Confirmé Annulé Annulé par le voyageur No Show Request" at bounding box center [620, 226] width 100 height 24
select select "2"
click at [570, 214] on select "Confirmé Non Confirmé Annulé Annulé par le voyageur No Show Request" at bounding box center [620, 226] width 100 height 24
select select
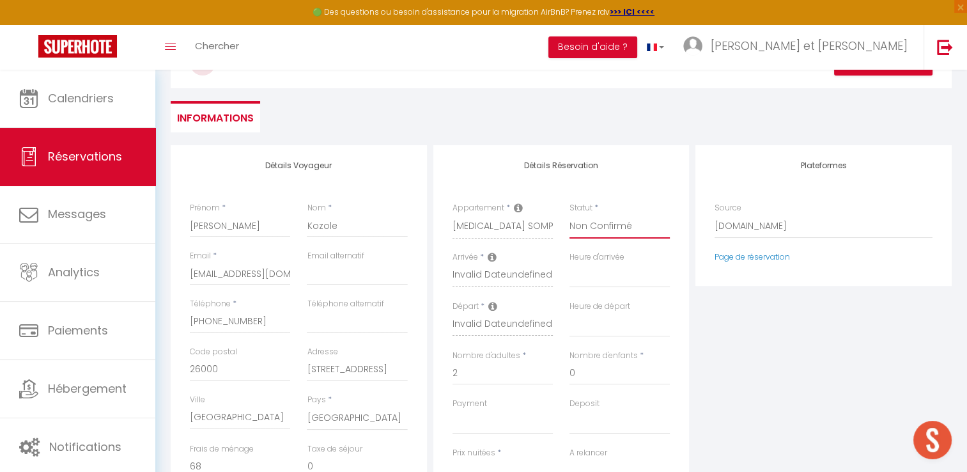
select select
checkbox input "false"
click at [736, 228] on select "Direct Airbnb.com Booking.com Chalet montagne Expedia Gite de France Homeaway H…" at bounding box center [824, 226] width 218 height 24
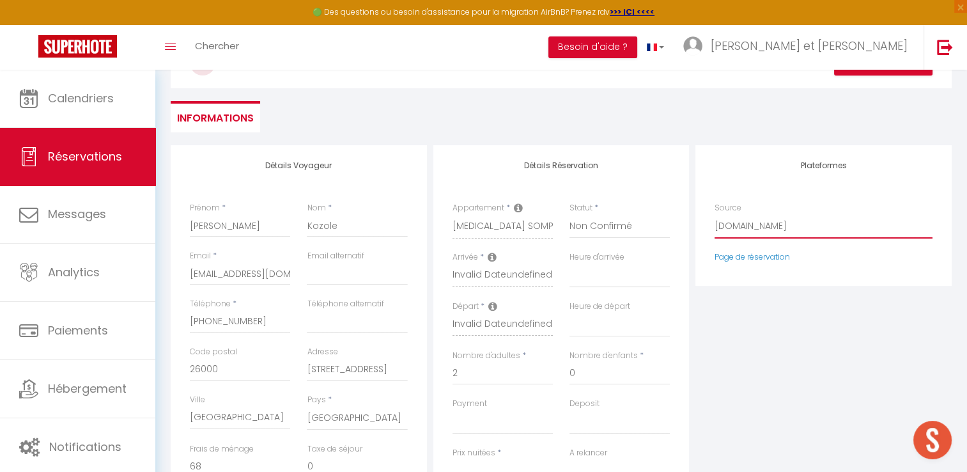
select select "54"
click at [715, 214] on select "Direct Airbnb.com Booking.com Chalet montagne Expedia Gite de France Homeaway H…" at bounding box center [824, 226] width 218 height 24
select select
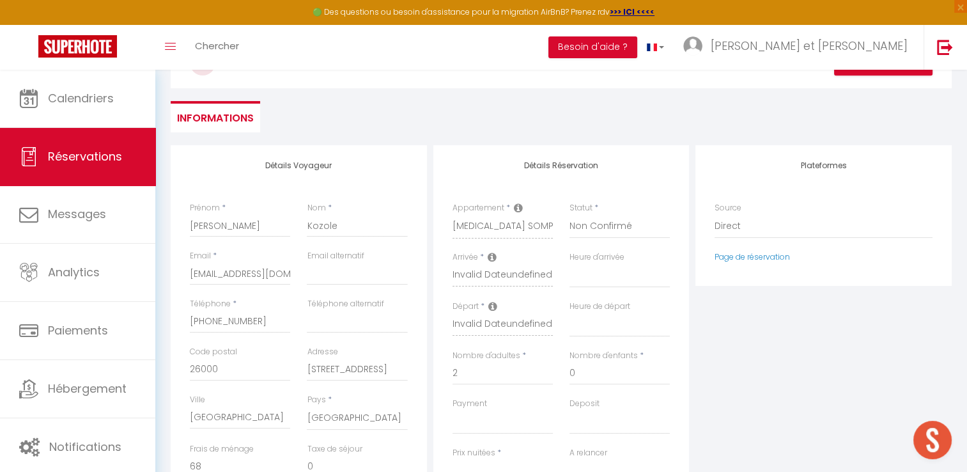
select select
checkbox input "false"
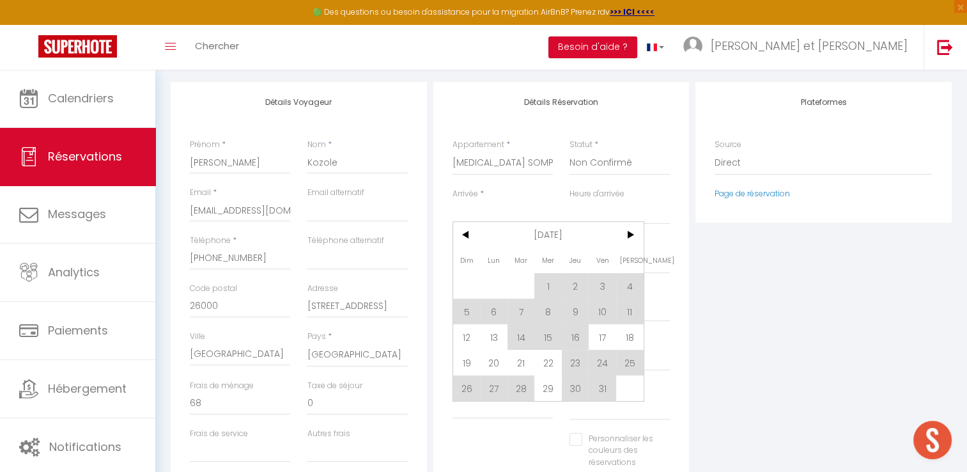
scroll to position [155, 0]
click at [458, 338] on span "12" at bounding box center [466, 336] width 27 height 26
select select
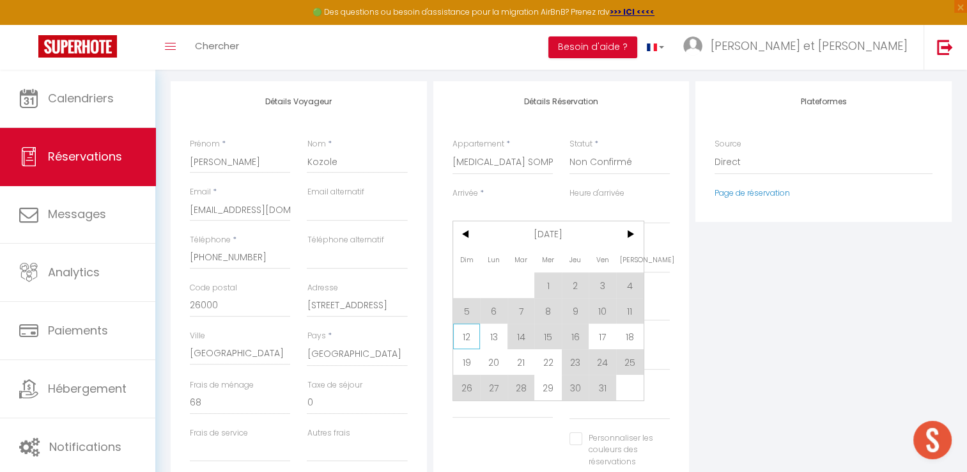
select select
checkbox input "false"
type input "Dim 12 Octobre 2025"
type input "Lun 13 Octobre 2025"
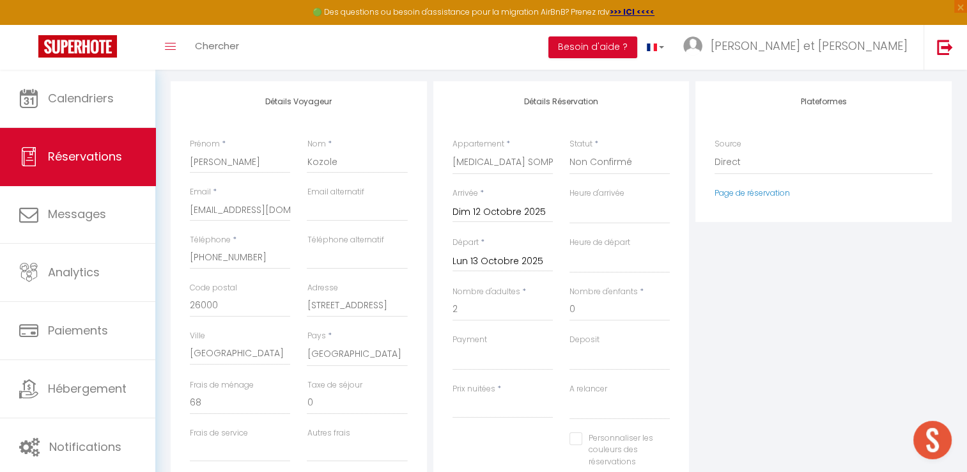
type input "0"
select select
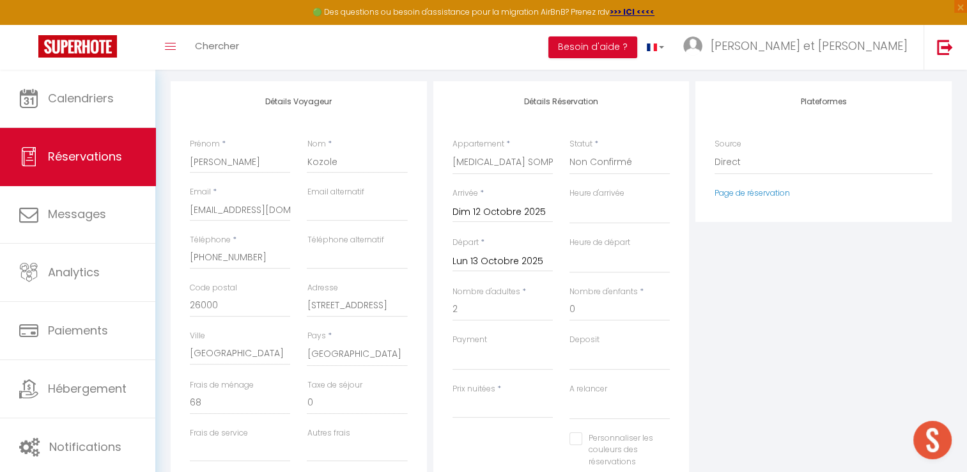
type input "0"
select select
checkbox input "false"
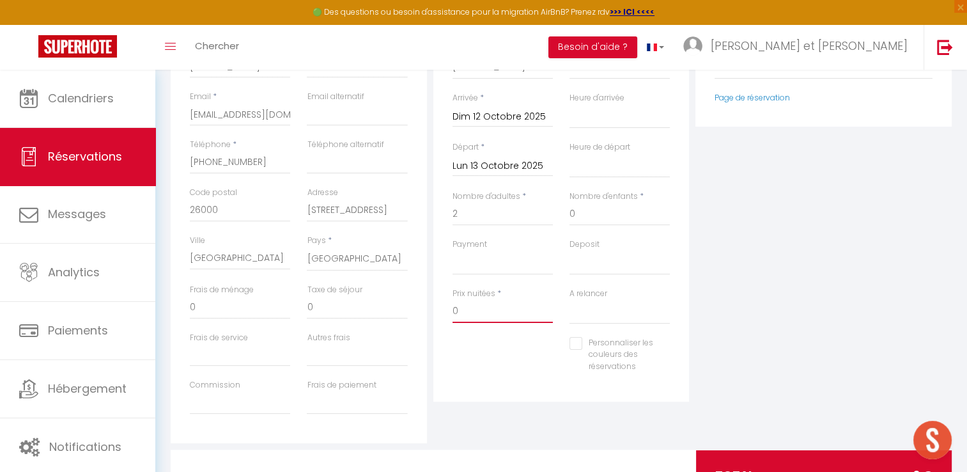
click at [468, 311] on input "0" at bounding box center [503, 311] width 100 height 23
type input "65"
click at [323, 307] on input "0" at bounding box center [357, 307] width 100 height 23
select select
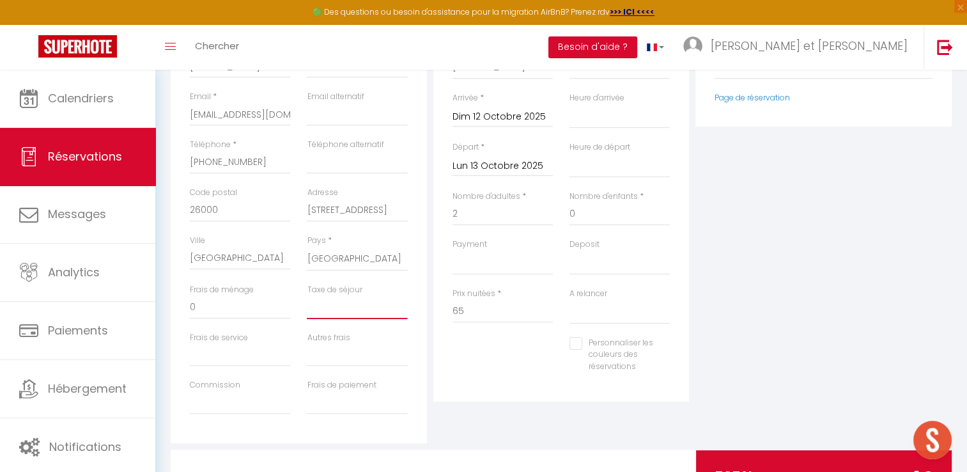
select select
checkbox input "false"
type input "4"
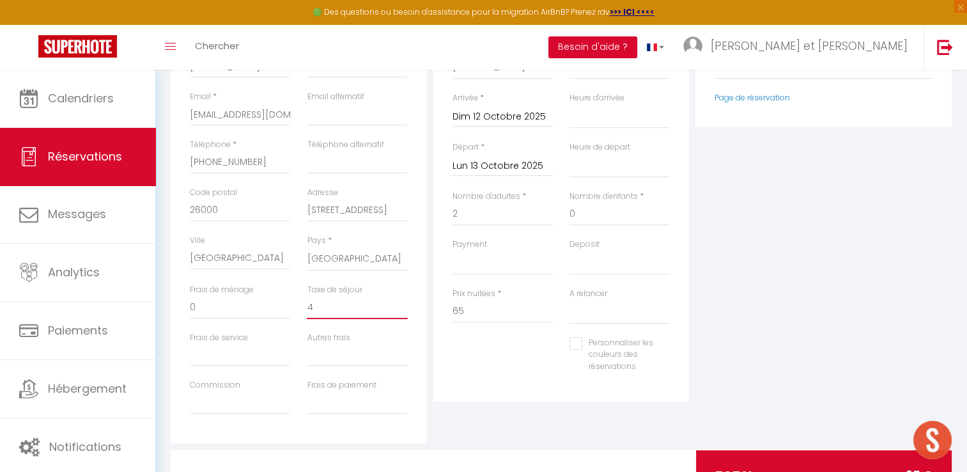
select select
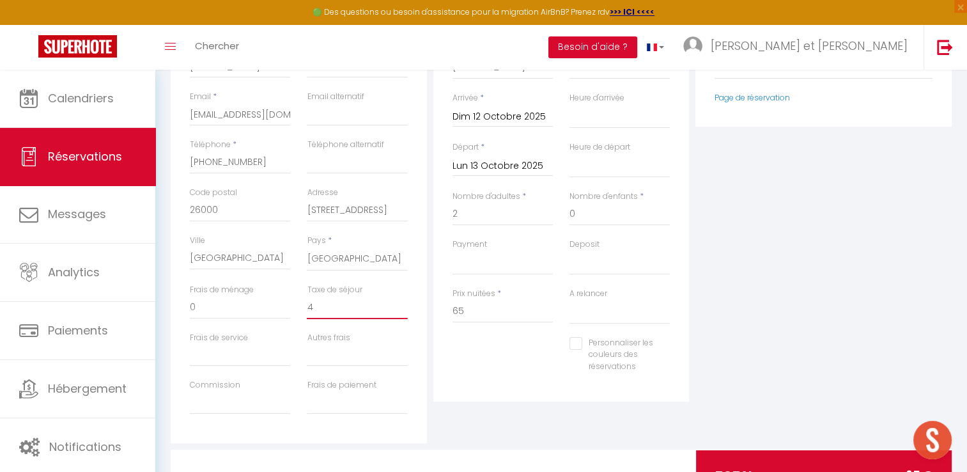
checkbox input "false"
type input "4,"
select select
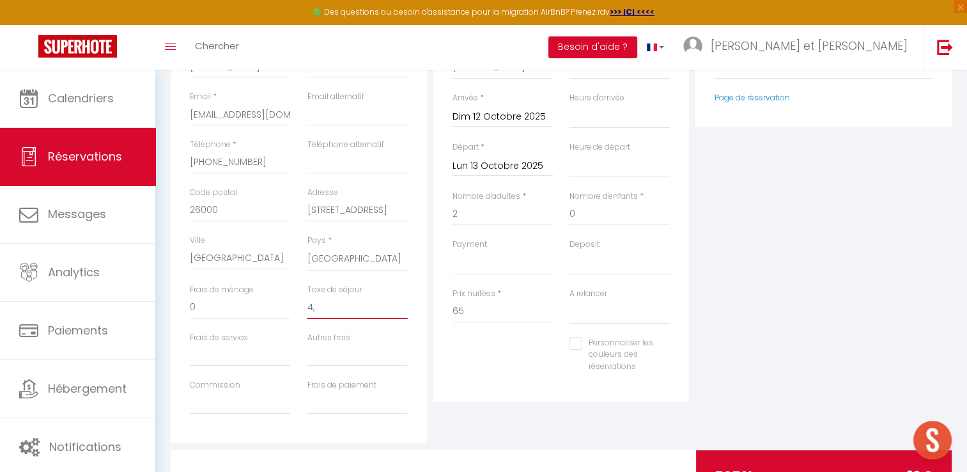
select select
checkbox input "false"
type input "4,6"
select select
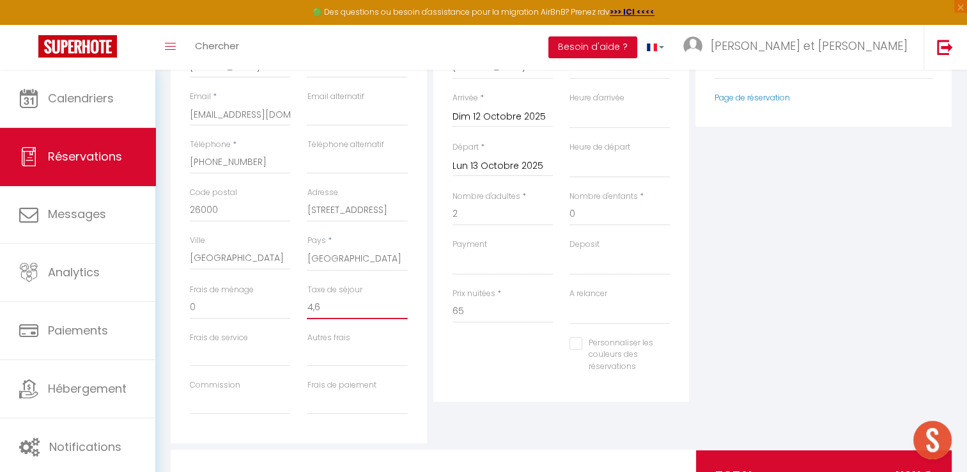
select select
checkbox input "false"
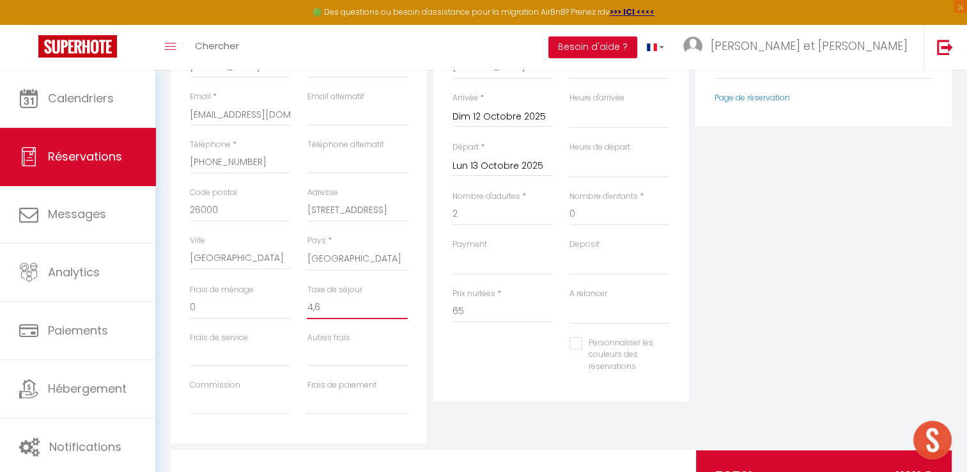
type input "4,68"
select select
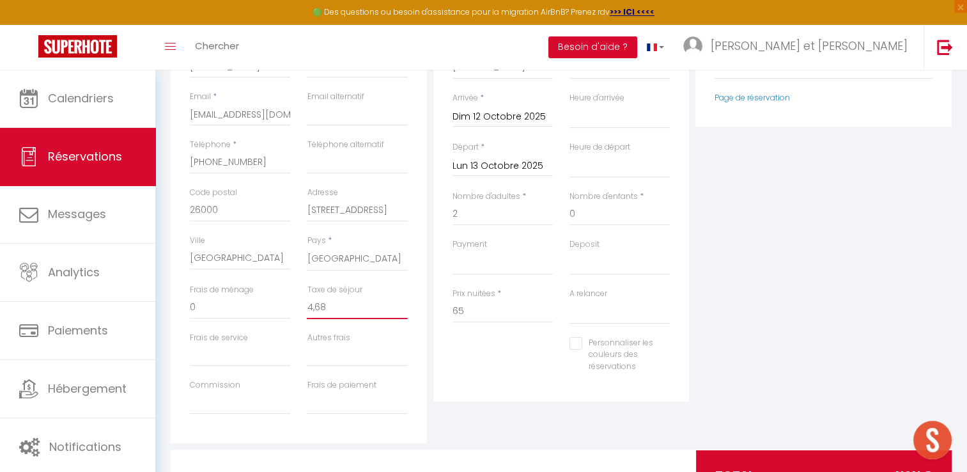
select select
checkbox input "false"
click at [444, 349] on div "Personnaliser les couleurs des réservations #D7092E" at bounding box center [561, 361] width 235 height 49
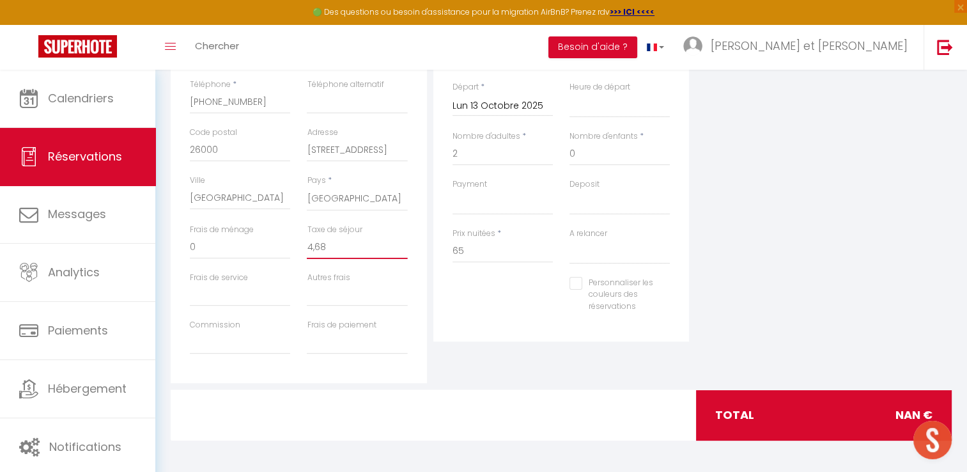
click at [314, 247] on input "4,68" at bounding box center [357, 247] width 100 height 23
type input "468"
select select
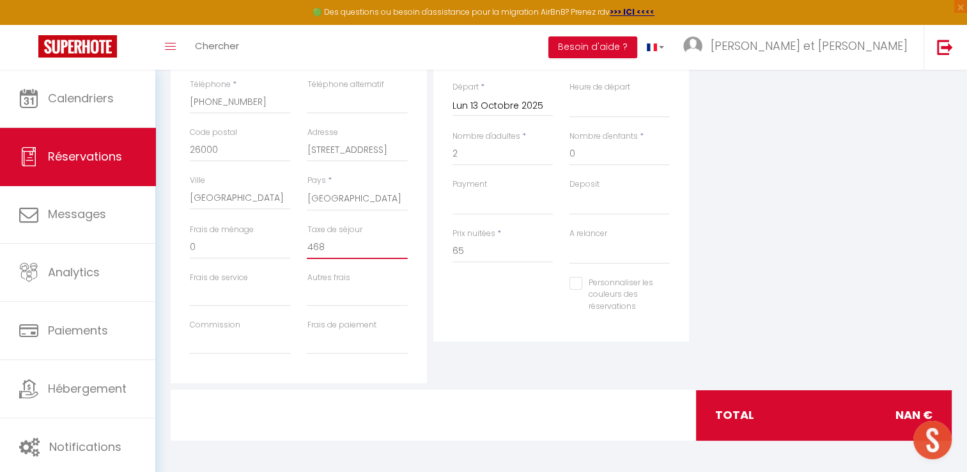
select select
checkbox input "false"
type input "4.68"
select select
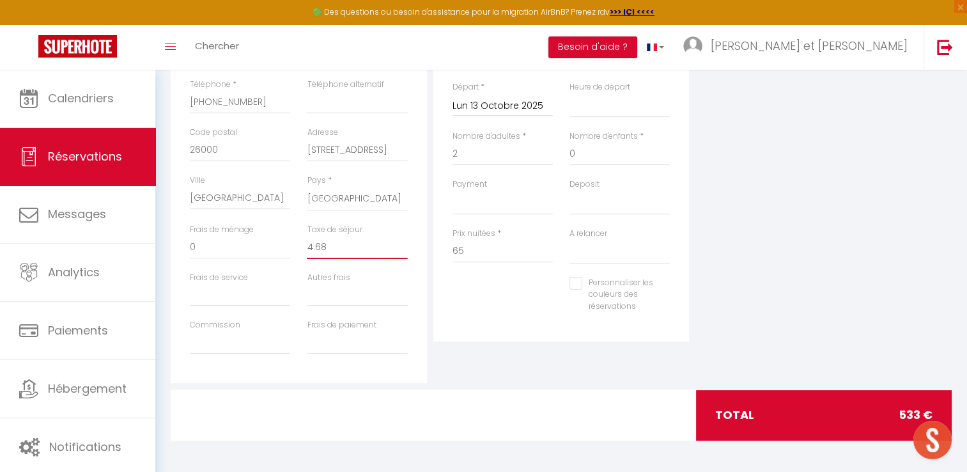
select select
checkbox input "false"
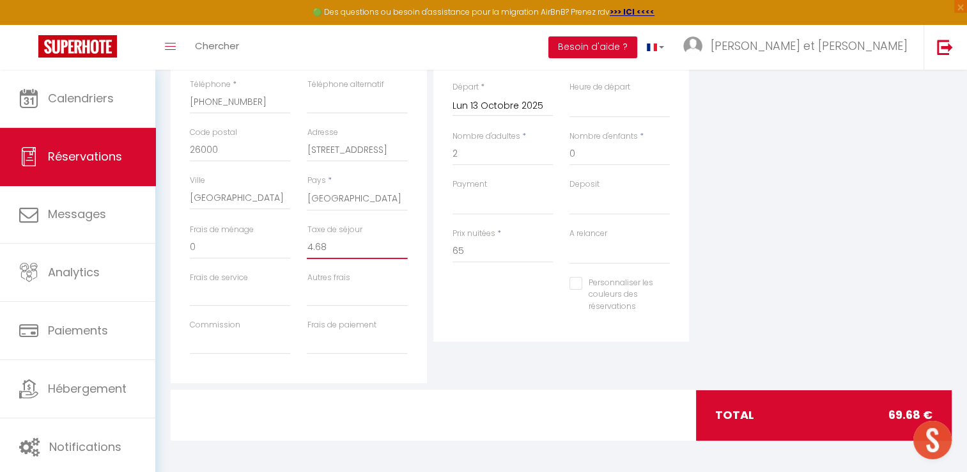
type input "4.68"
click at [451, 296] on div at bounding box center [502, 296] width 117 height 1
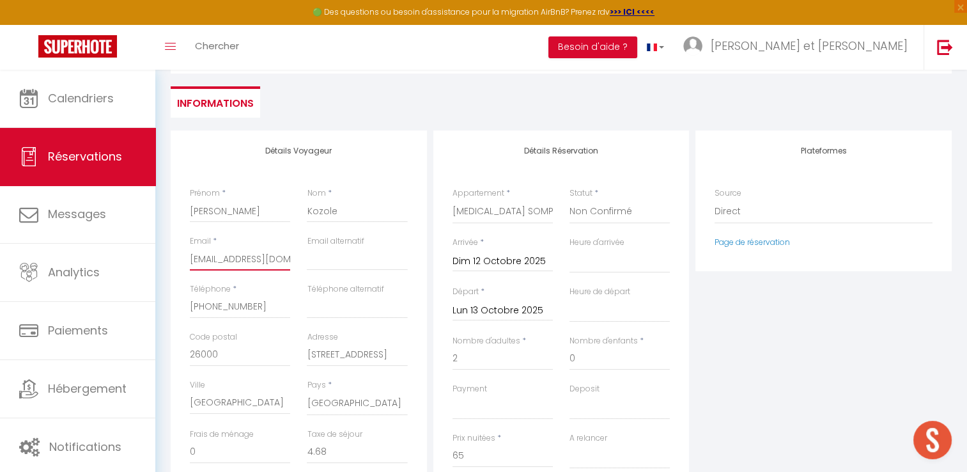
scroll to position [0, 51]
drag, startPoint x: 191, startPoint y: 260, endPoint x: 304, endPoint y: 260, distance: 113.1
click at [304, 260] on div "Email * ckozol.976196@guest.booking.com Email alternatif" at bounding box center [299, 259] width 235 height 48
select select
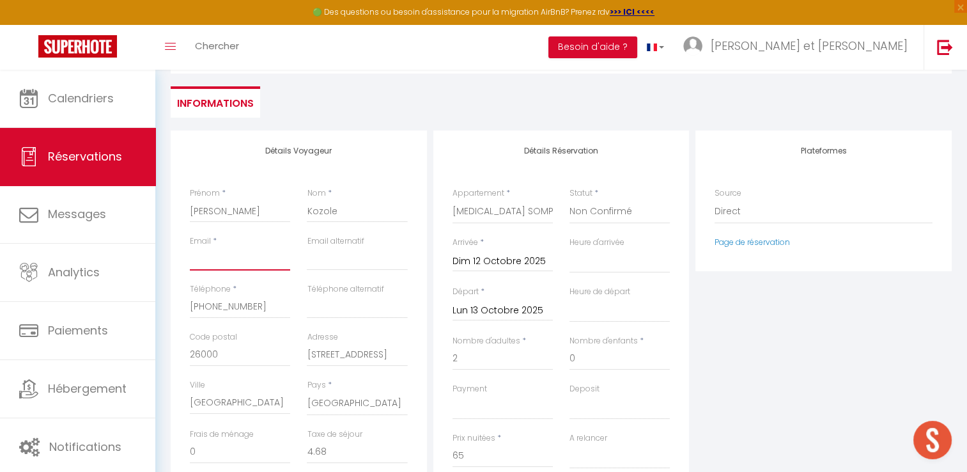
select select
checkbox input "false"
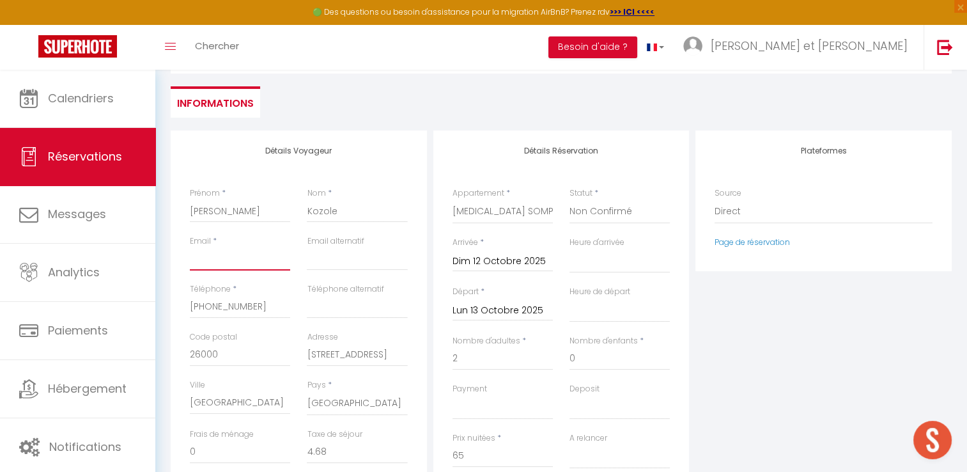
type input "c"
select select
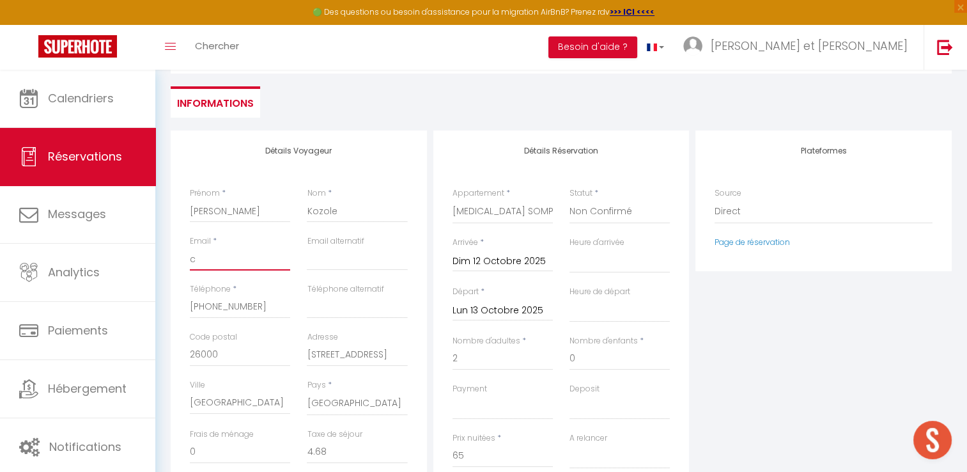
select select
checkbox input "false"
type input "ch"
select select
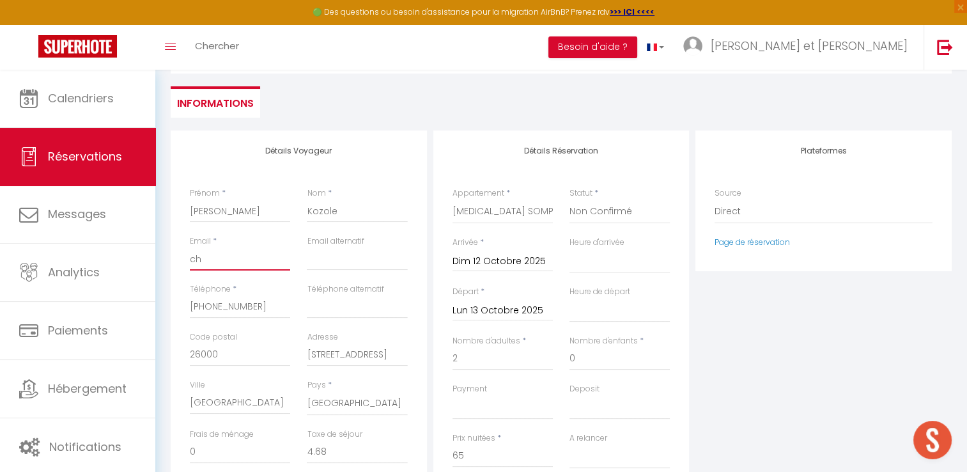
select select
checkbox input "false"
type input "cha"
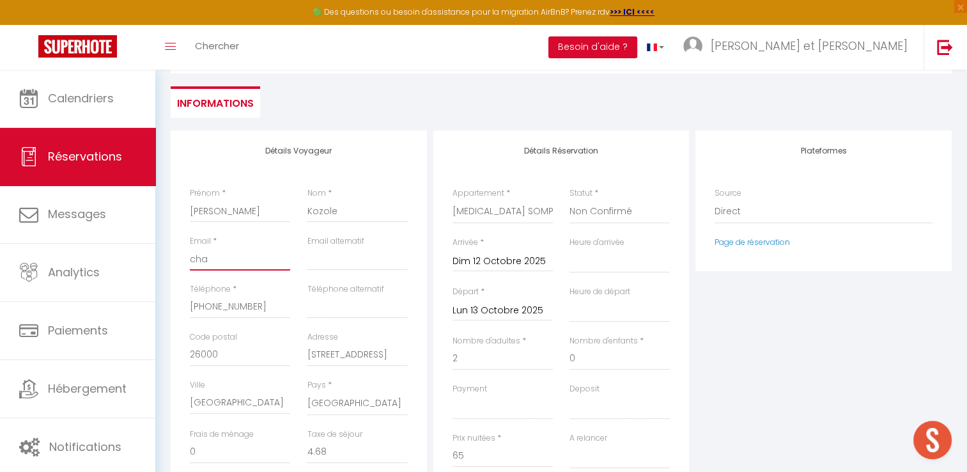
select select
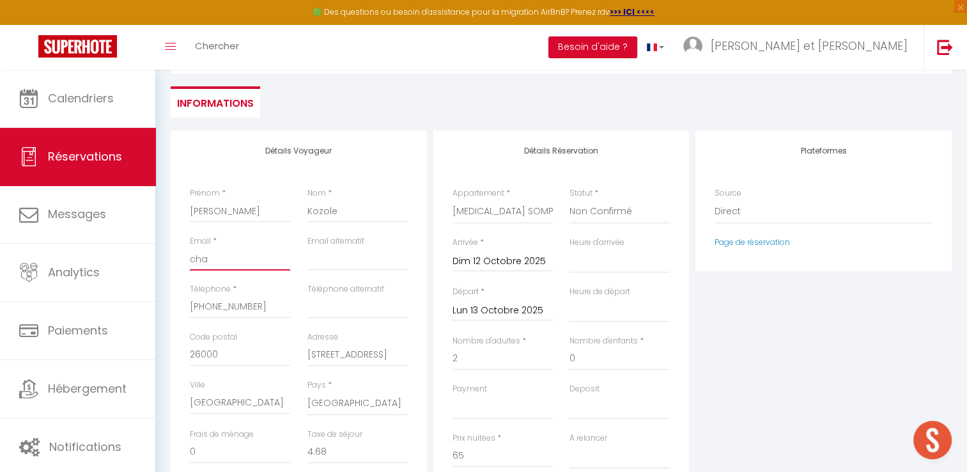
checkbox input "false"
type input "chan"
select select
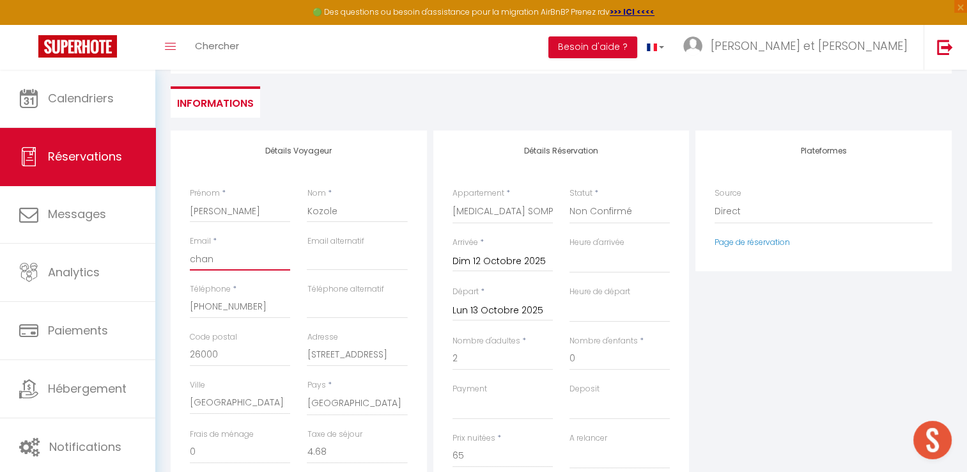
select select
checkbox input "false"
type input "chant"
select select
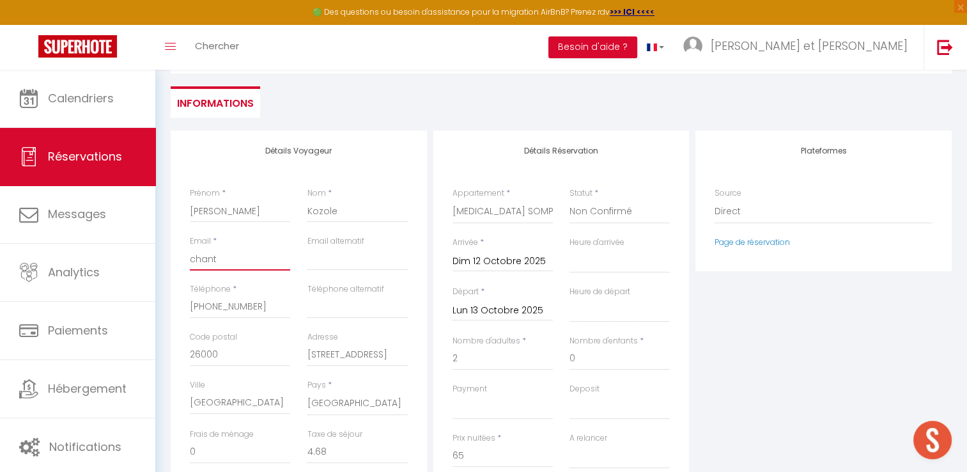
select select
checkbox input "false"
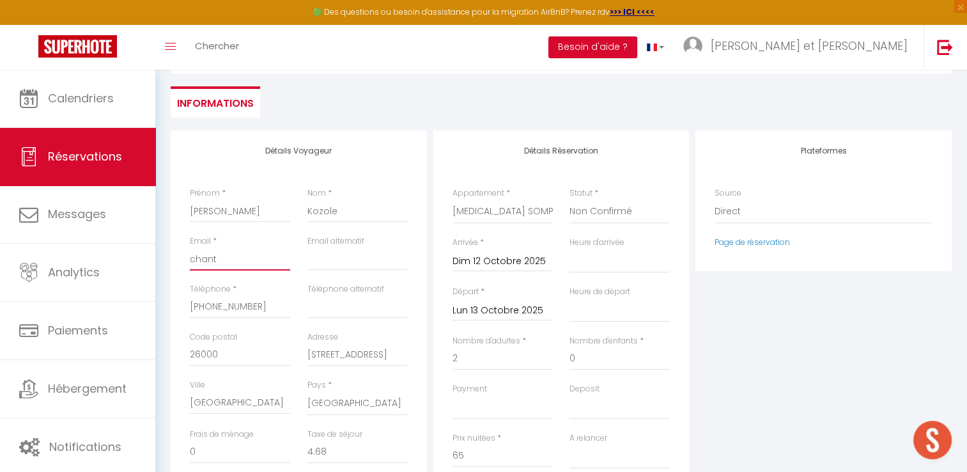
type input "chantk"
select select
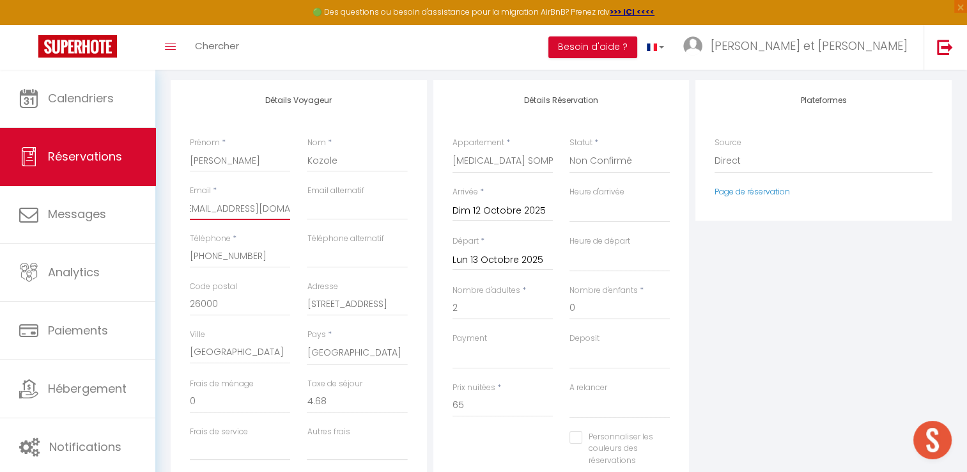
scroll to position [35, 0]
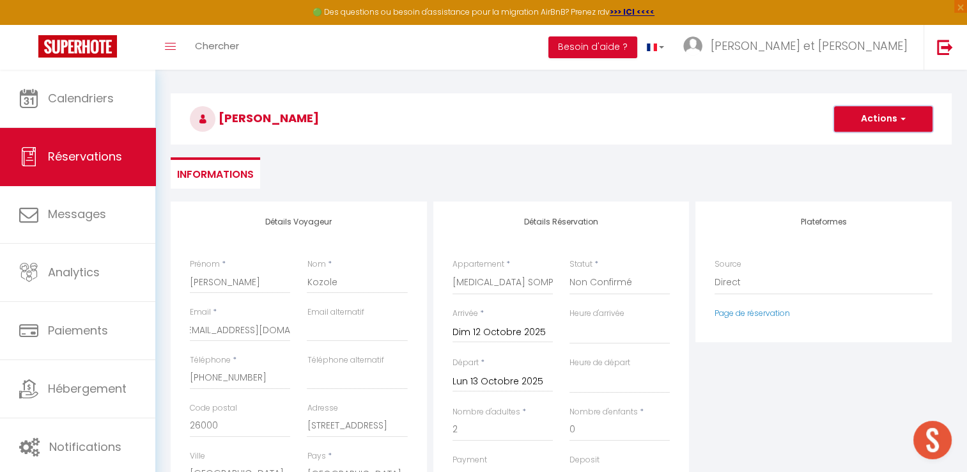
click at [893, 113] on button "Actions" at bounding box center [883, 119] width 98 height 26
click at [862, 147] on link "Enregistrer" at bounding box center [870, 147] width 101 height 17
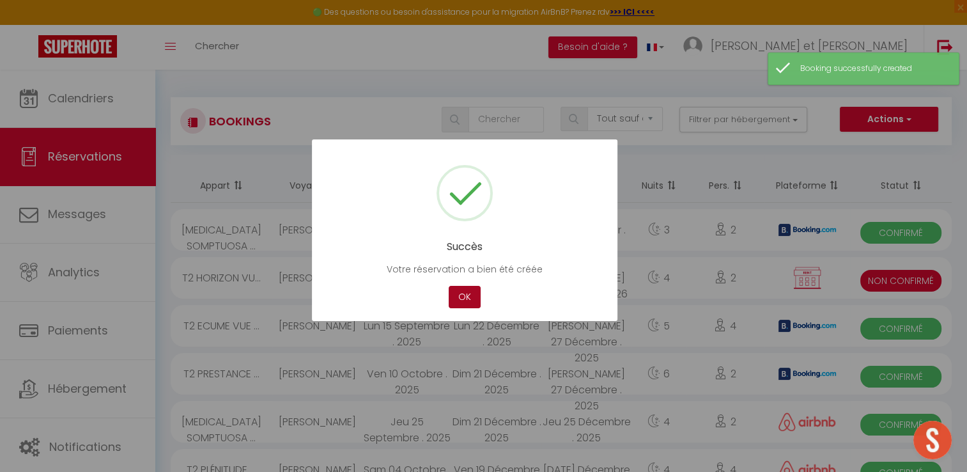
click at [465, 299] on button "OK" at bounding box center [465, 297] width 32 height 22
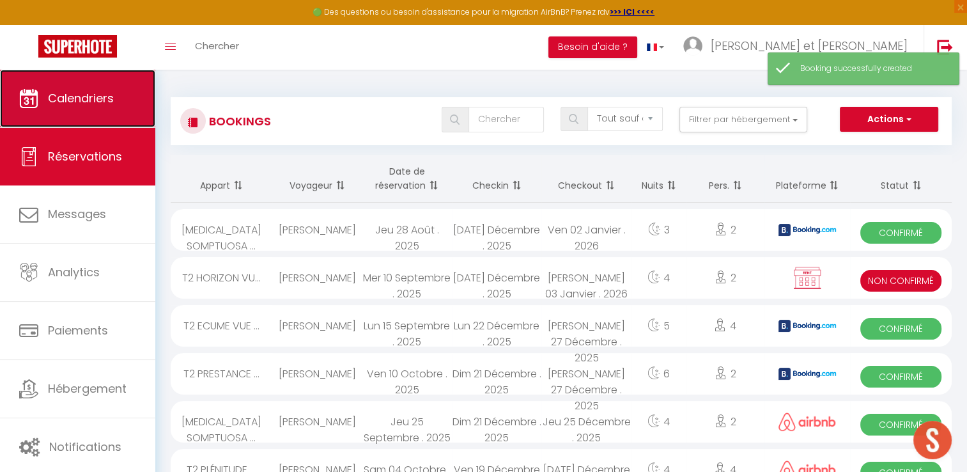
click at [89, 95] on span "Calendriers" at bounding box center [81, 98] width 66 height 16
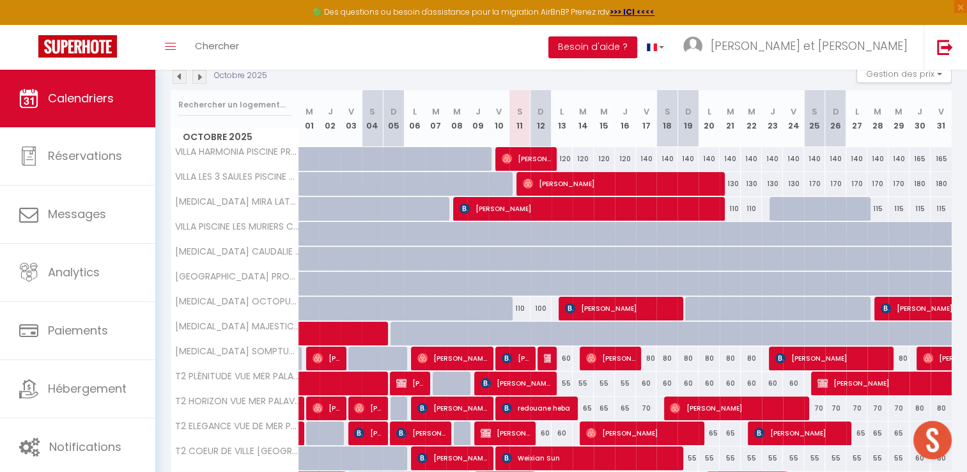
scroll to position [146, 0]
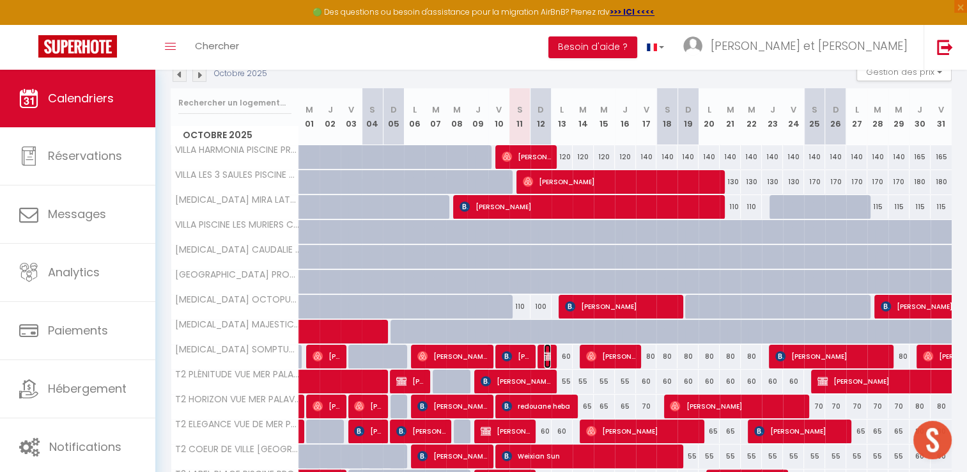
click at [545, 356] on img at bounding box center [549, 356] width 10 height 10
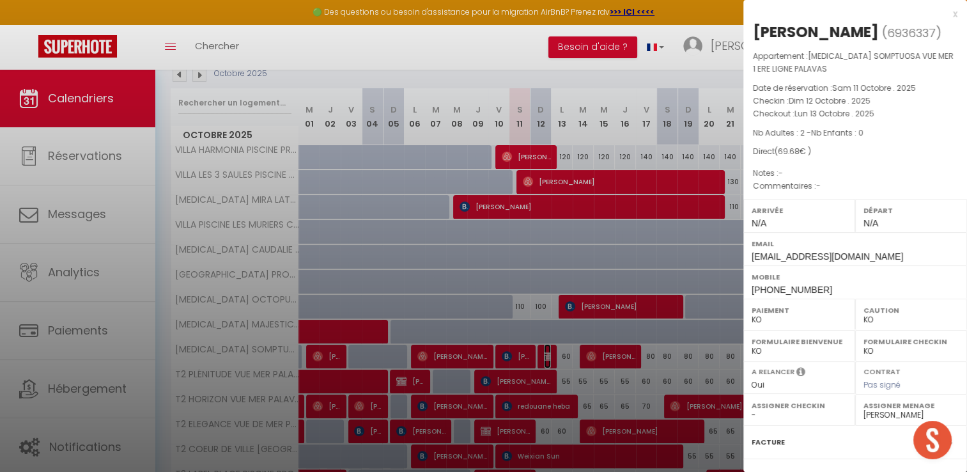
scroll to position [134, 0]
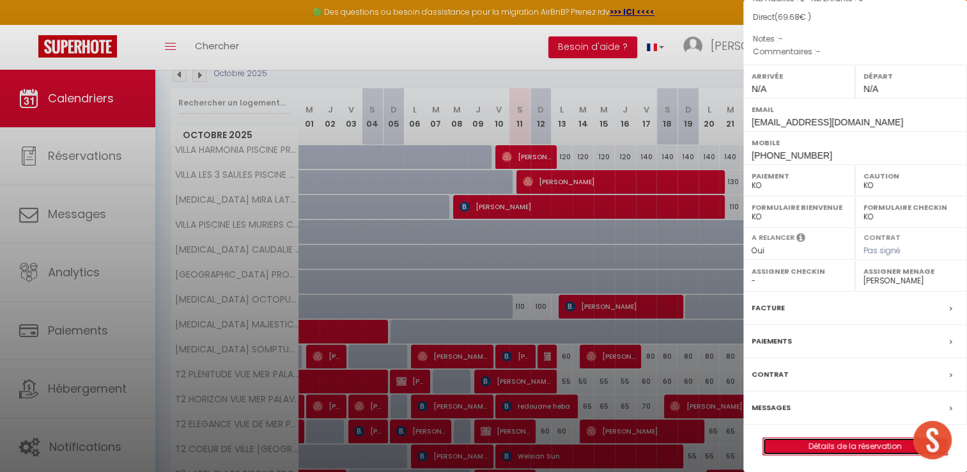
click at [819, 446] on link "Détails de la réservation" at bounding box center [855, 446] width 184 height 17
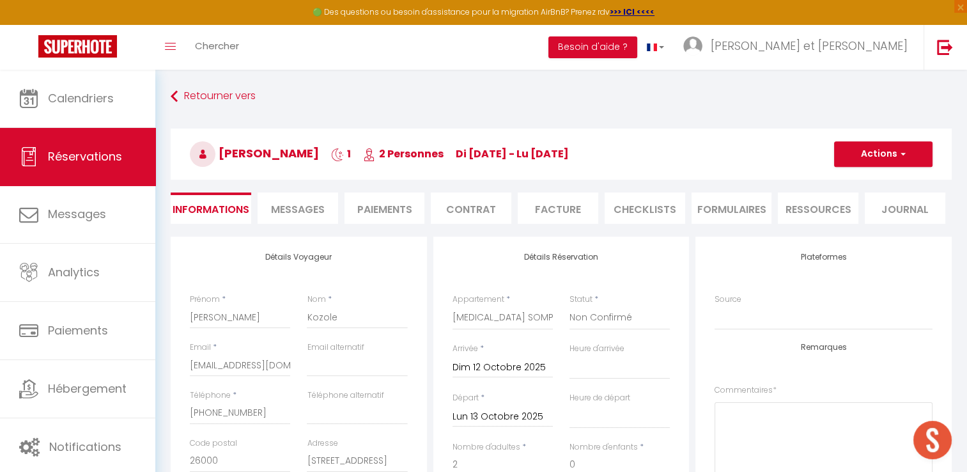
click at [484, 208] on li "Contrat" at bounding box center [471, 207] width 81 height 31
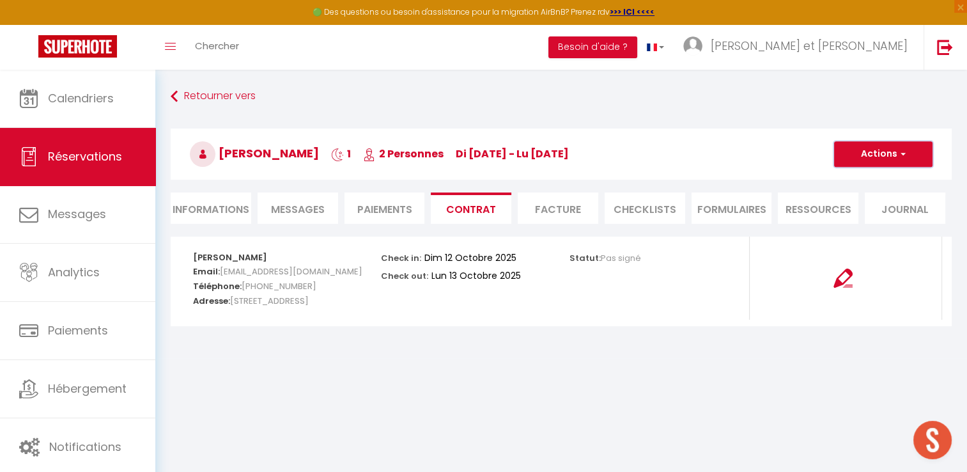
click at [907, 158] on button "Actions" at bounding box center [883, 154] width 98 height 26
click at [867, 217] on link "Copier le lien" at bounding box center [873, 215] width 107 height 17
click at [392, 208] on li "Paiements" at bounding box center [385, 207] width 81 height 31
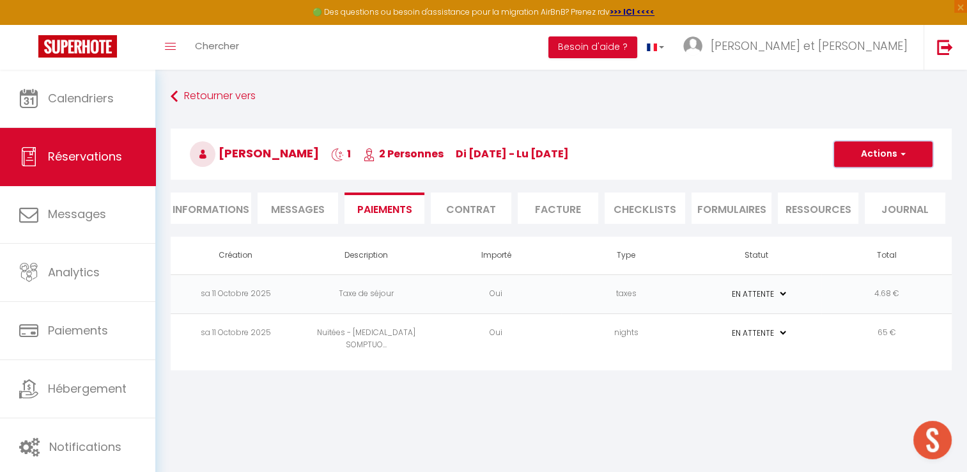
click at [869, 152] on button "Actions" at bounding box center [883, 154] width 98 height 26
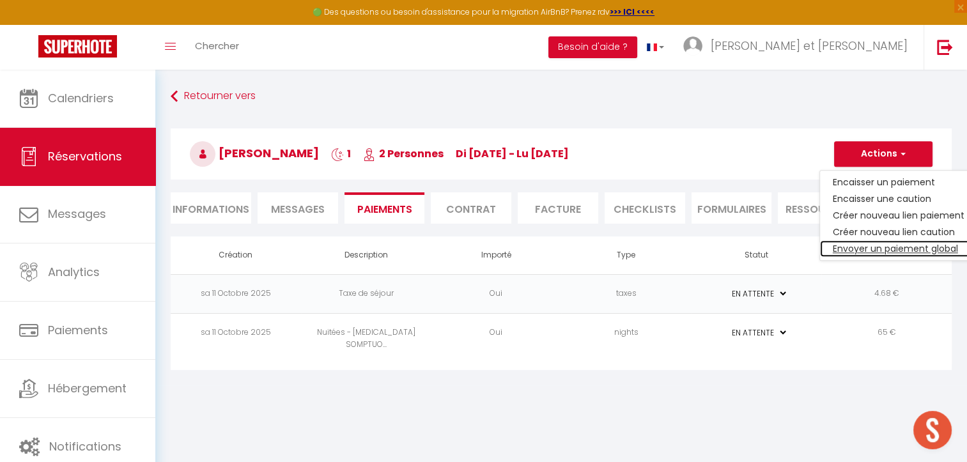
click at [874, 246] on link "Envoyer un paiement global" at bounding box center [898, 248] width 157 height 17
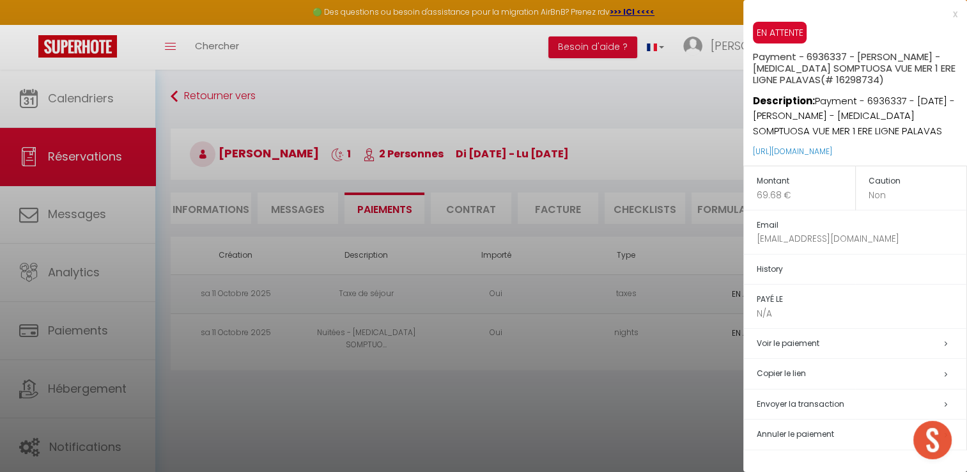
click at [779, 376] on h5 "Copier le lien" at bounding box center [862, 373] width 210 height 15
click at [234, 206] on div at bounding box center [483, 236] width 967 height 472
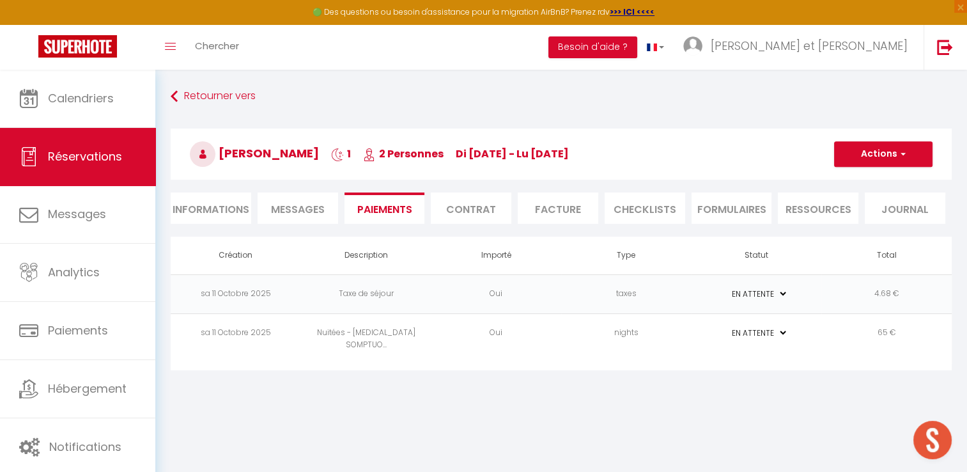
click at [224, 208] on li "Informations" at bounding box center [211, 207] width 81 height 31
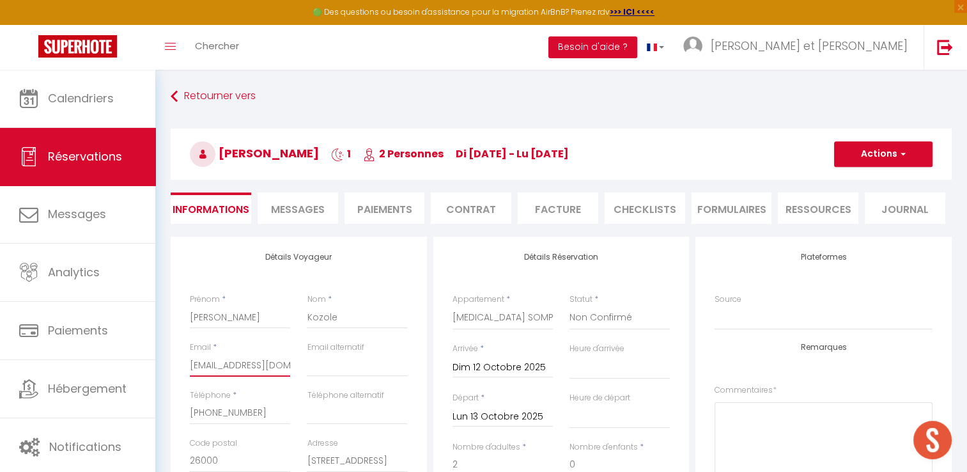
scroll to position [0, 6]
drag, startPoint x: 190, startPoint y: 363, endPoint x: 299, endPoint y: 367, distance: 109.4
click at [299, 367] on div "Email * chantkoz26@gmail.com Email alternatif" at bounding box center [299, 365] width 235 height 48
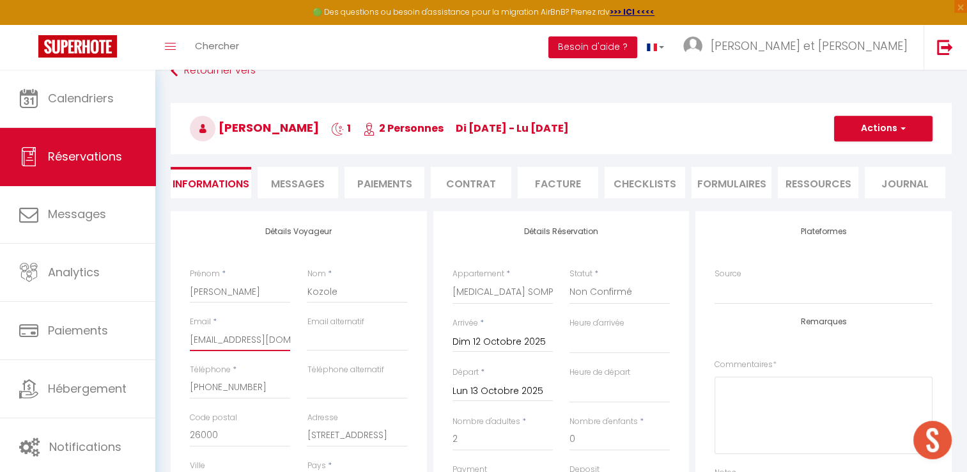
scroll to position [24, 0]
click at [282, 180] on span "Messages" at bounding box center [298, 185] width 54 height 15
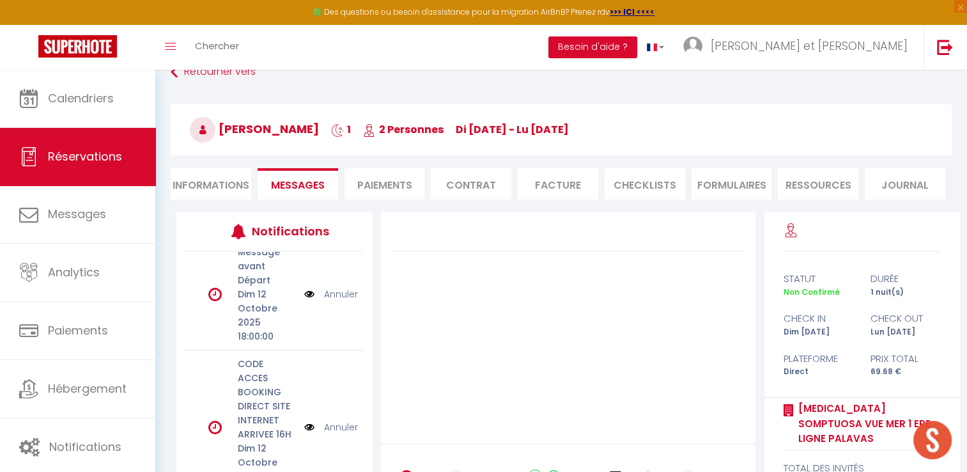
scroll to position [364, 0]
click at [339, 425] on link "Annuler" at bounding box center [341, 426] width 34 height 14
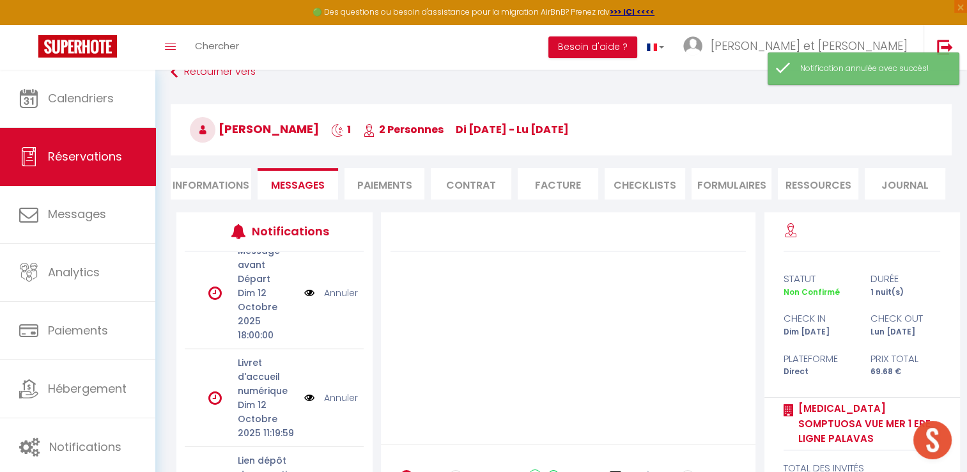
scroll to position [481, 0]
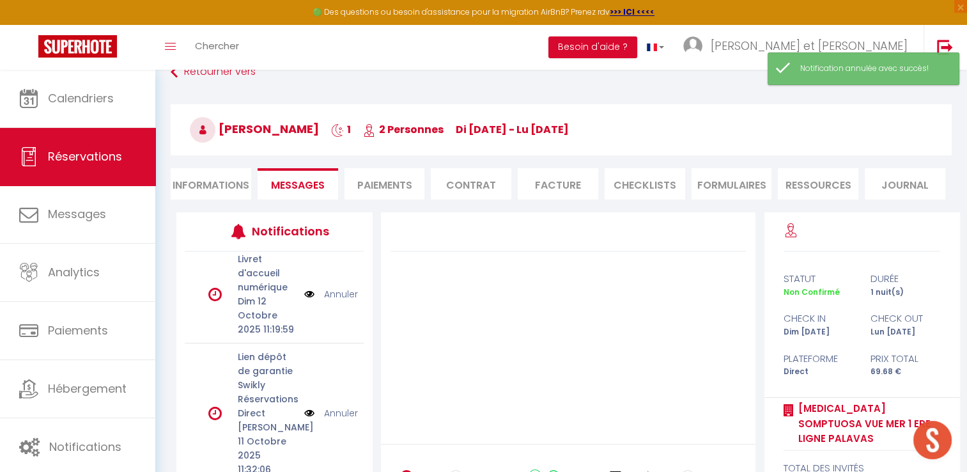
click at [330, 287] on link "Annuler" at bounding box center [341, 294] width 34 height 14
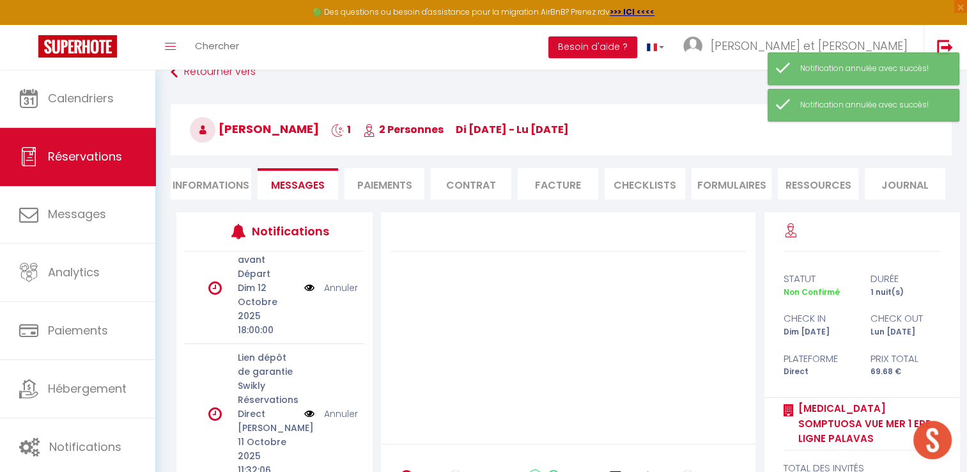
click at [324, 411] on link "Annuler" at bounding box center [341, 414] width 34 height 14
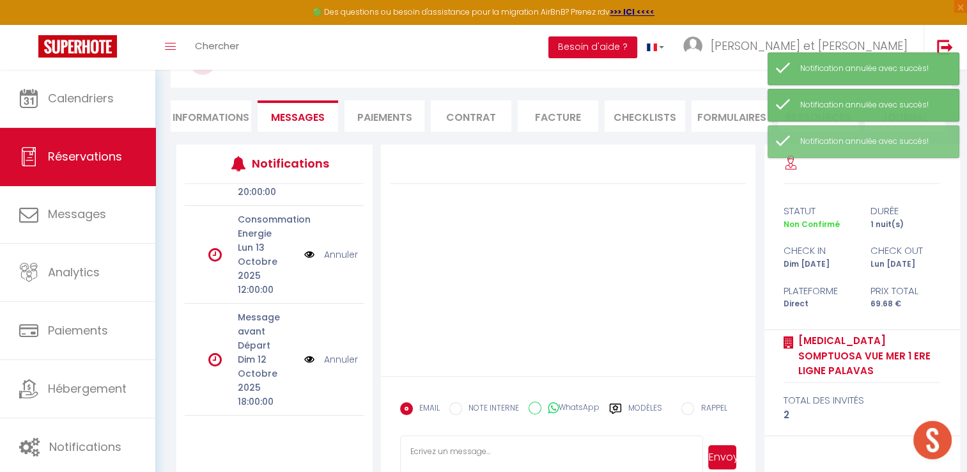
scroll to position [170, 0]
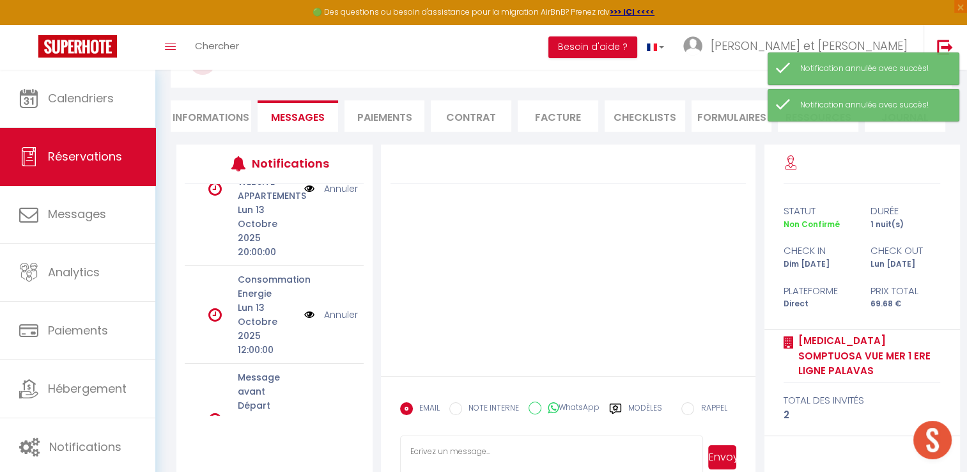
click at [331, 309] on link "Annuler" at bounding box center [341, 314] width 34 height 14
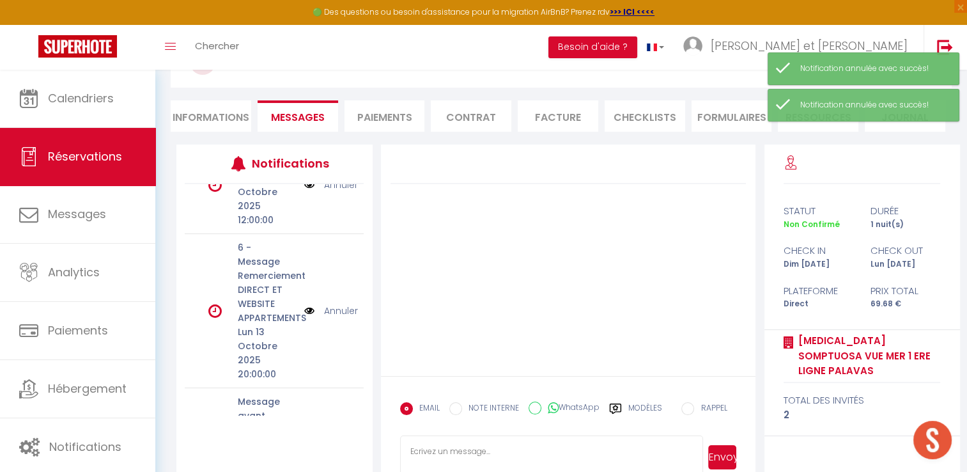
scroll to position [0, 0]
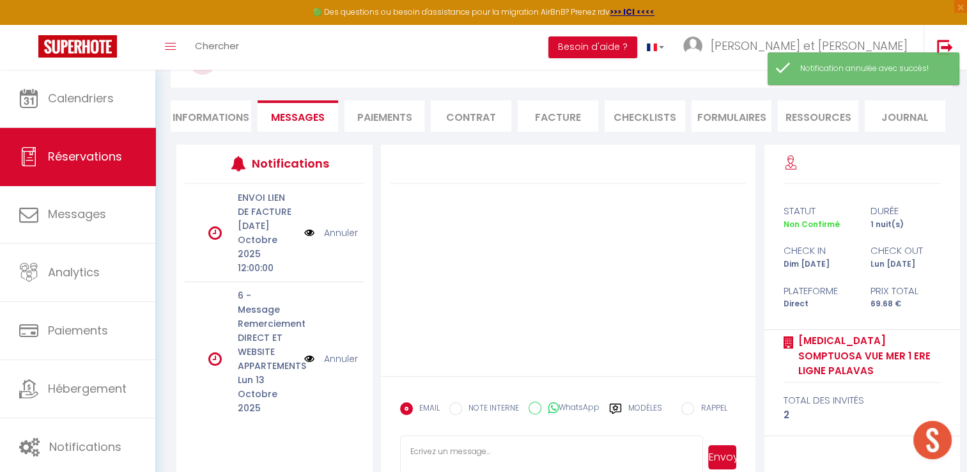
click at [213, 114] on li "Informations" at bounding box center [211, 115] width 81 height 31
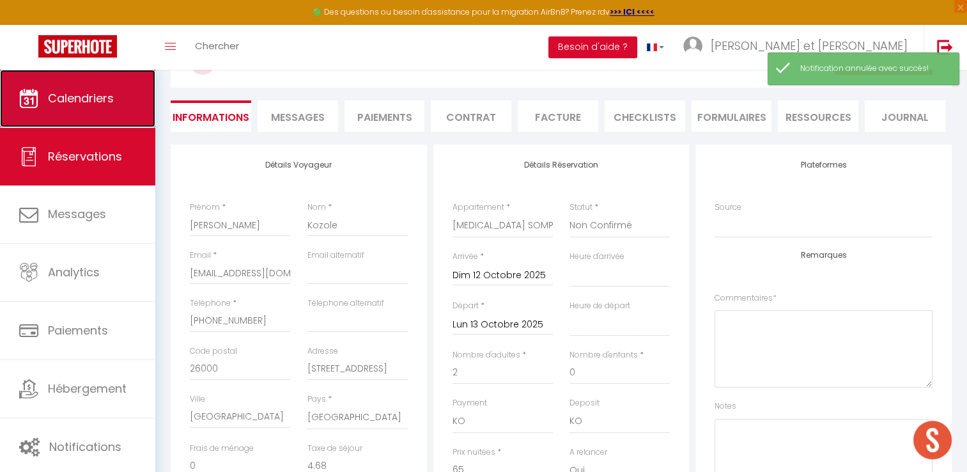
click at [77, 98] on span "Calendriers" at bounding box center [81, 98] width 66 height 16
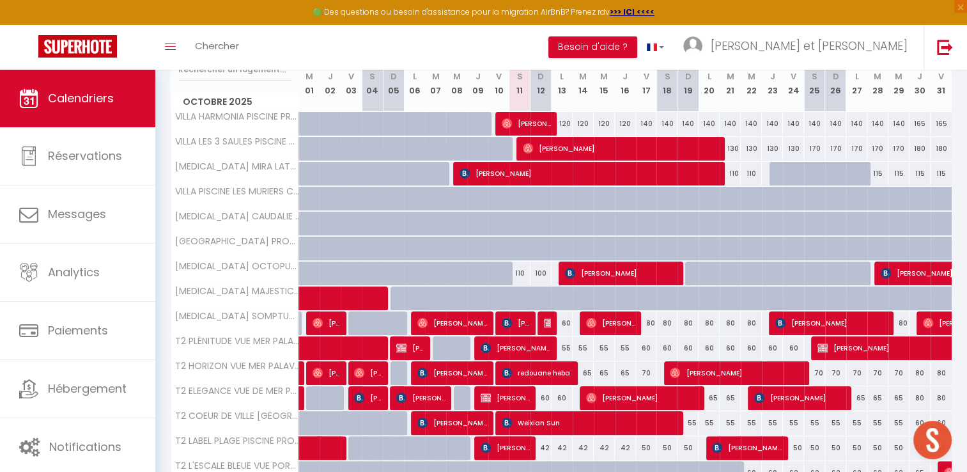
scroll to position [183, 0]
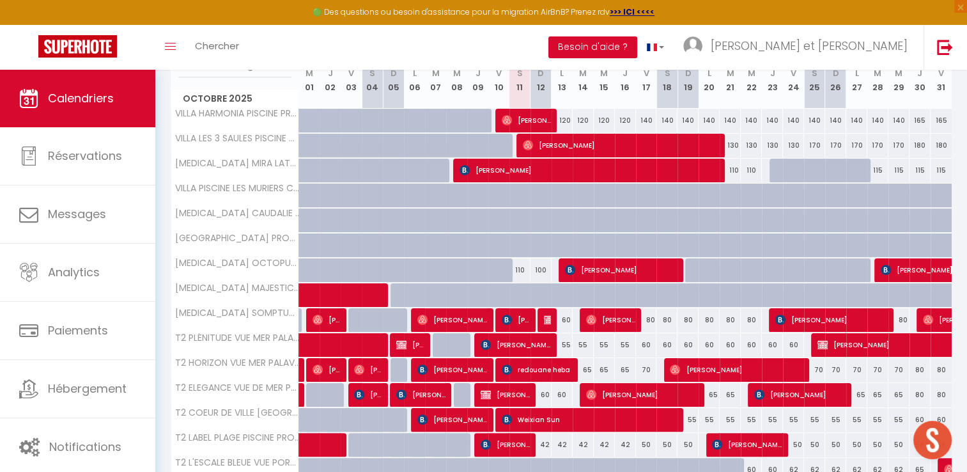
click at [542, 320] on div at bounding box center [548, 320] width 21 height 24
click at [545, 320] on img at bounding box center [549, 319] width 10 height 10
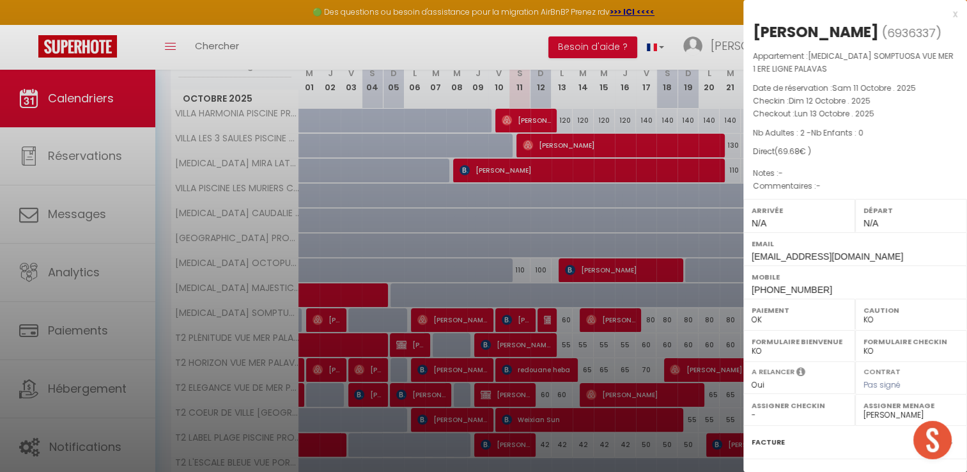
click at [944, 17] on div "x" at bounding box center [850, 13] width 214 height 15
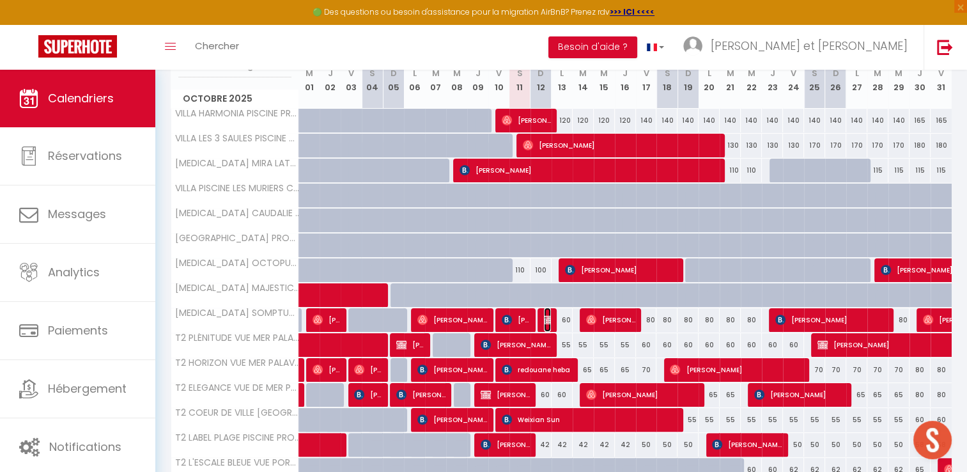
click at [546, 318] on img at bounding box center [549, 319] width 10 height 10
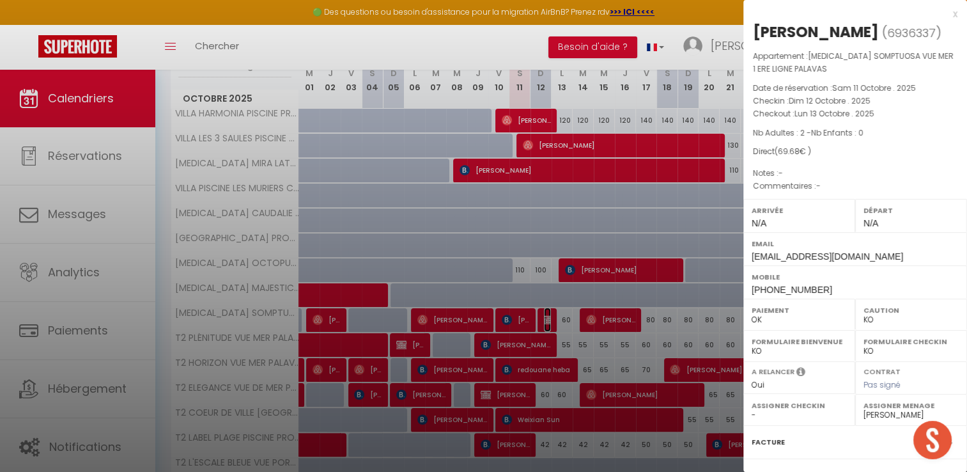
scroll to position [134, 0]
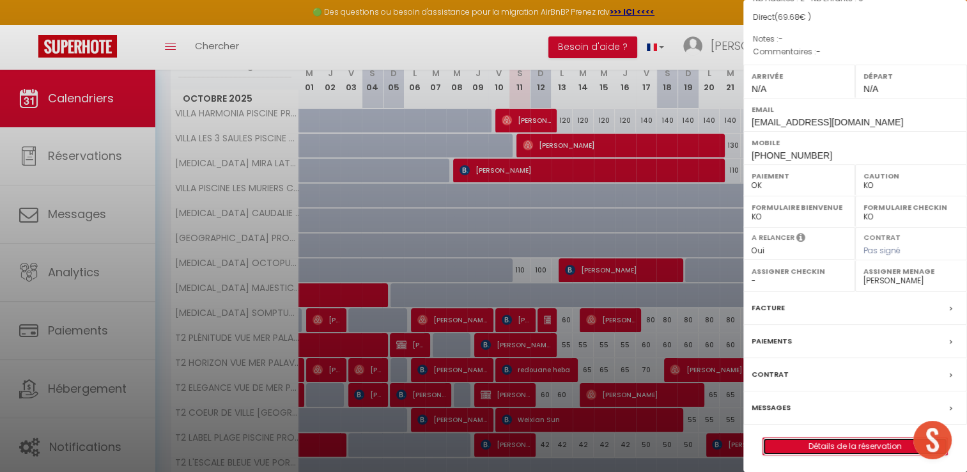
click at [842, 439] on link "Détails de la réservation" at bounding box center [855, 446] width 184 height 17
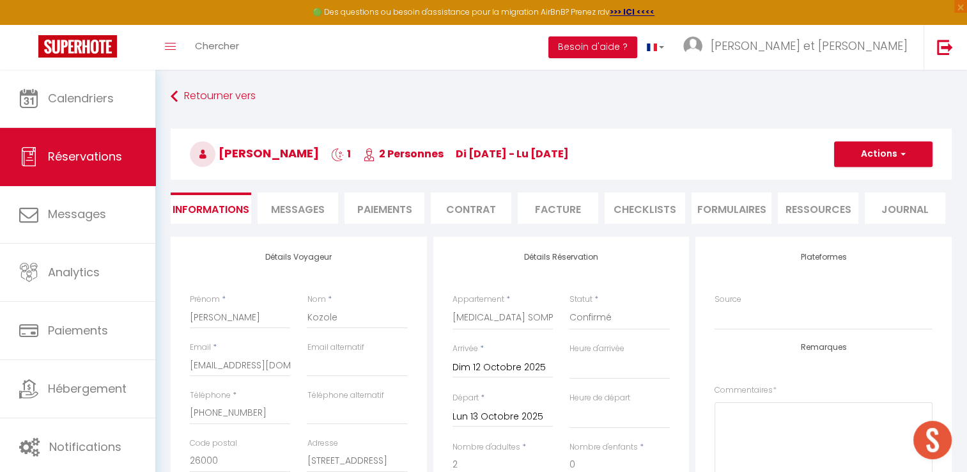
click at [291, 206] on span "Messages" at bounding box center [298, 209] width 54 height 15
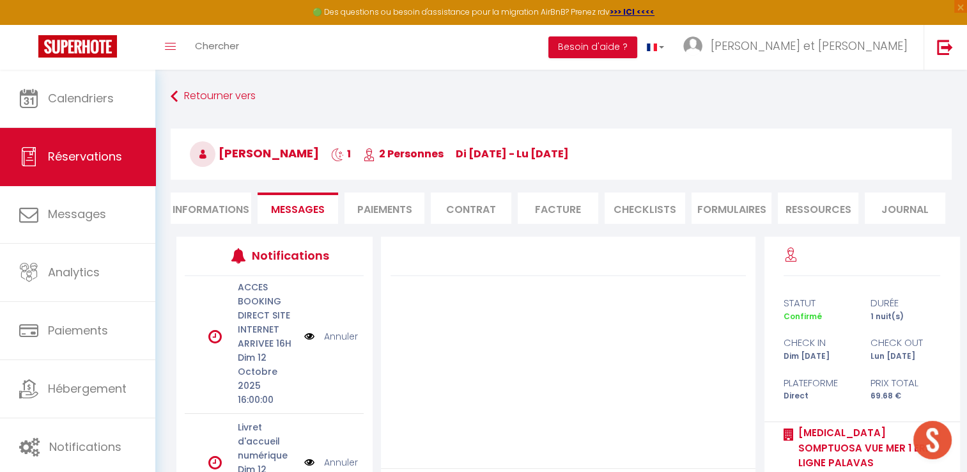
scroll to position [635, 0]
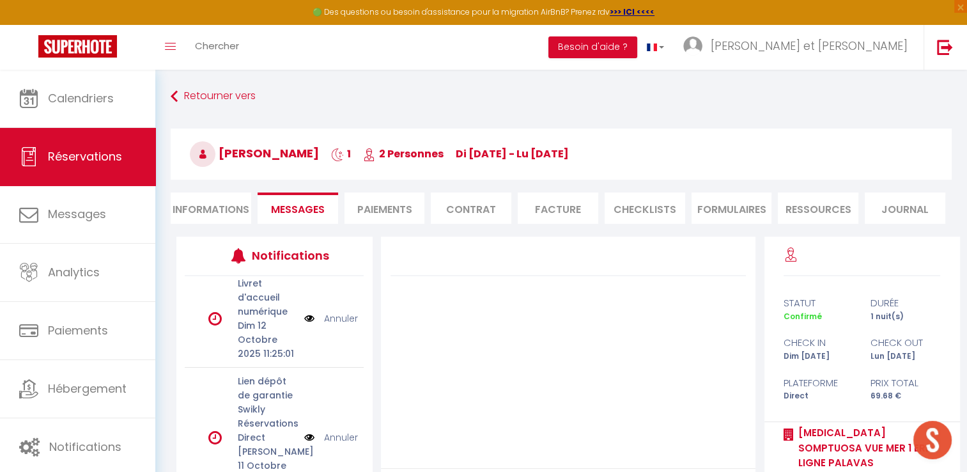
click at [328, 311] on link "Annuler" at bounding box center [341, 318] width 34 height 14
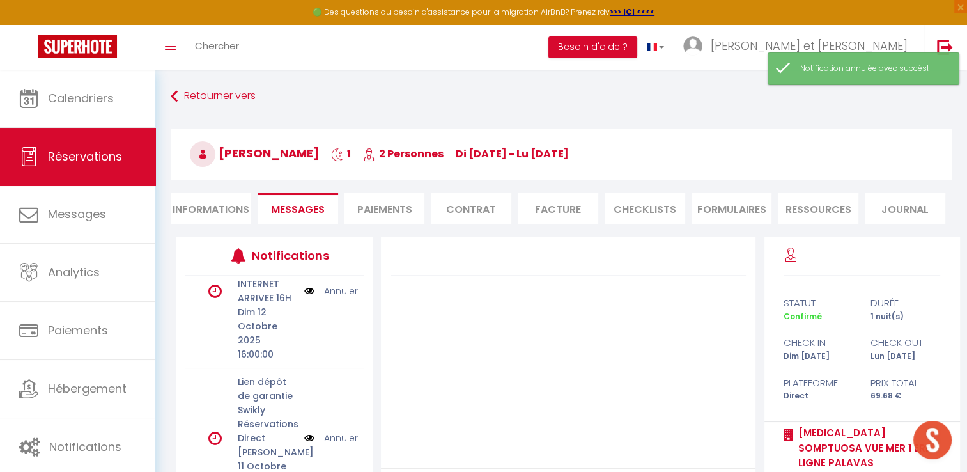
click at [334, 438] on link "Annuler" at bounding box center [341, 438] width 34 height 14
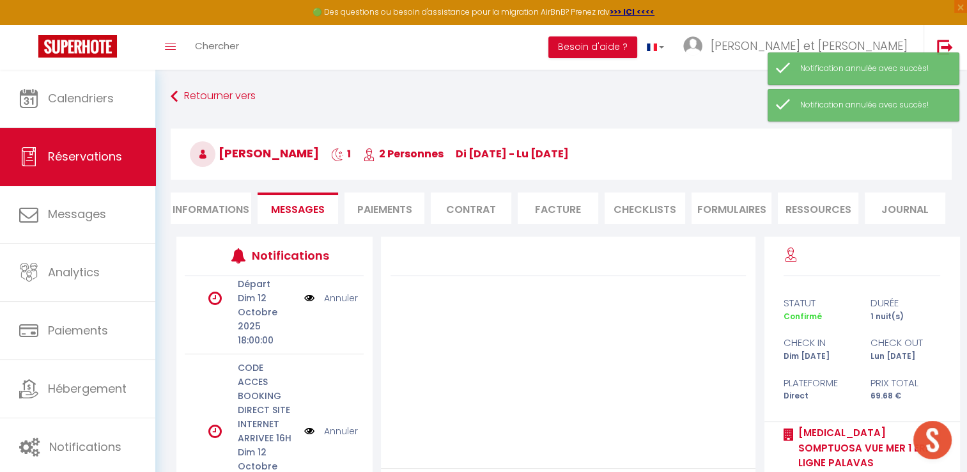
scroll to position [124, 0]
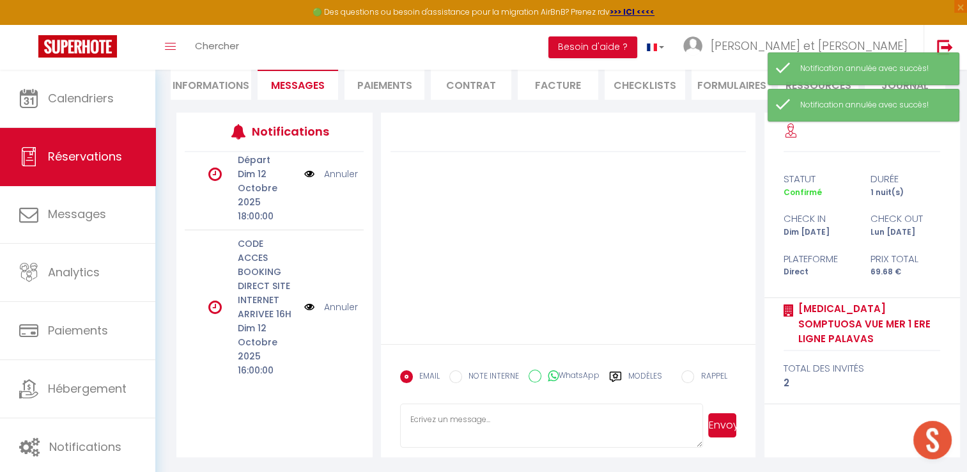
click at [332, 307] on link "Annuler" at bounding box center [341, 307] width 34 height 14
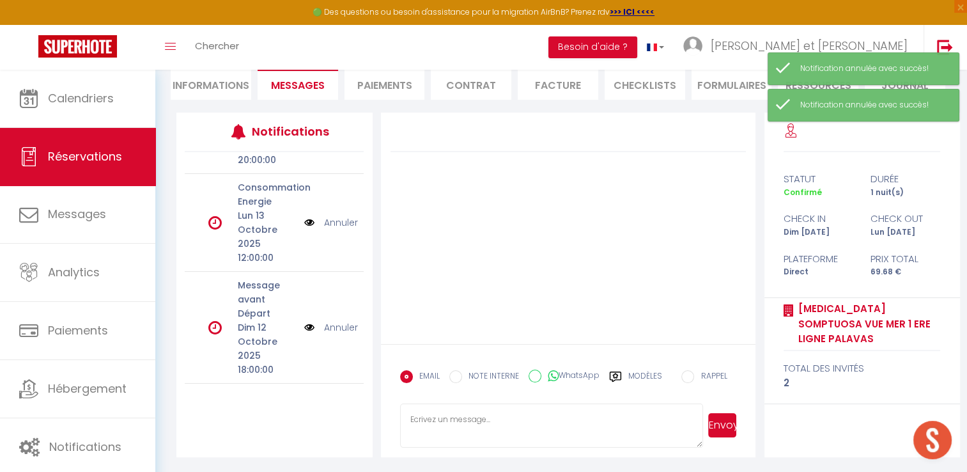
scroll to position [230, 0]
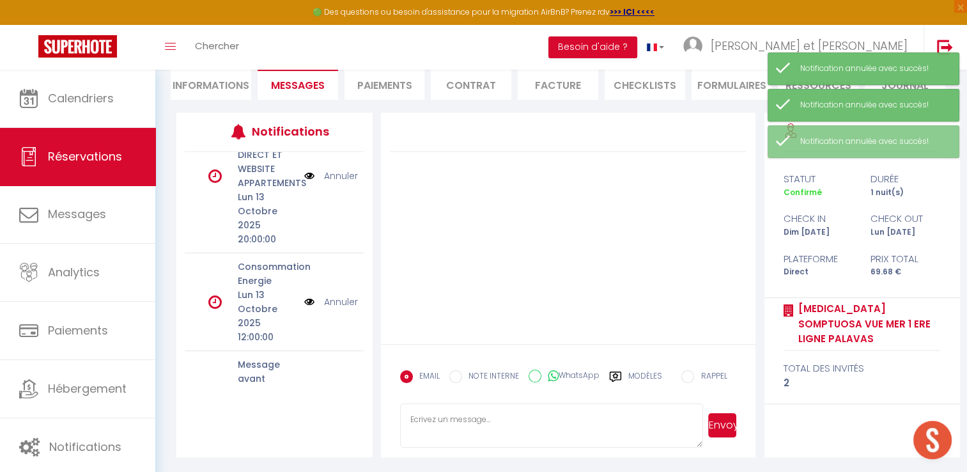
click at [331, 300] on link "Annuler" at bounding box center [341, 302] width 34 height 14
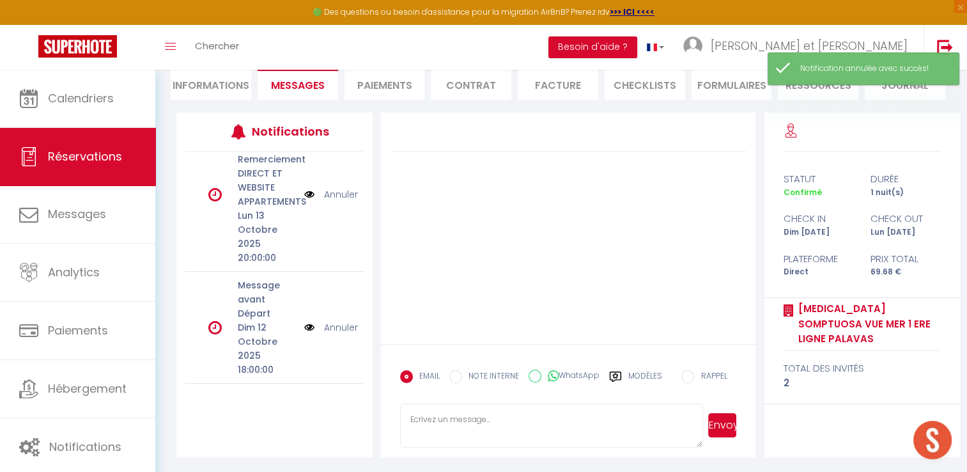
scroll to position [0, 0]
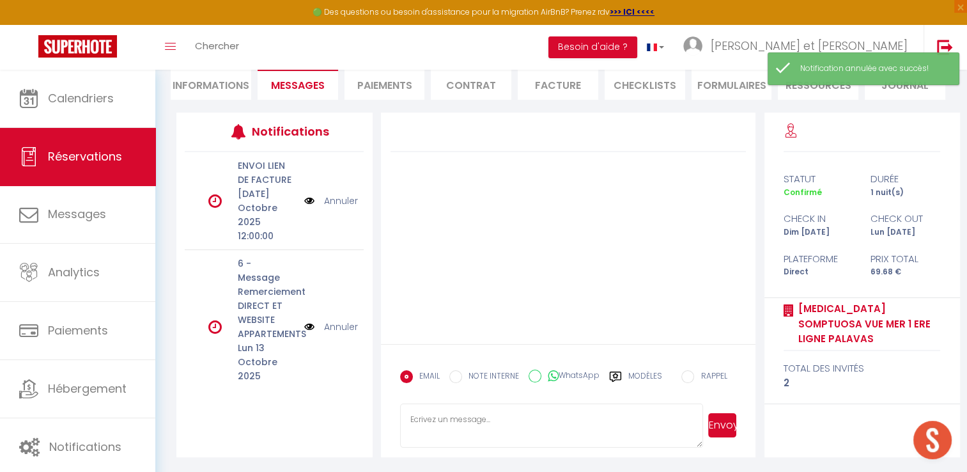
click at [221, 88] on li "Informations" at bounding box center [211, 83] width 81 height 31
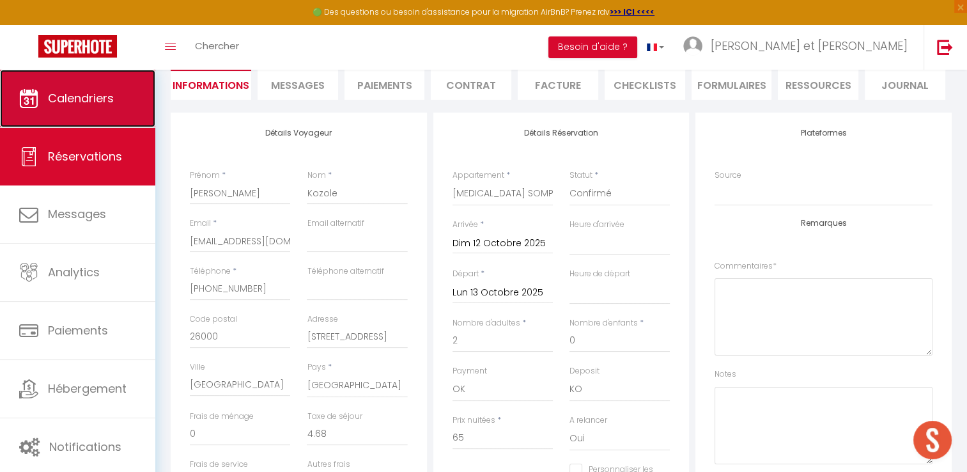
click at [84, 105] on span "Calendriers" at bounding box center [81, 98] width 66 height 16
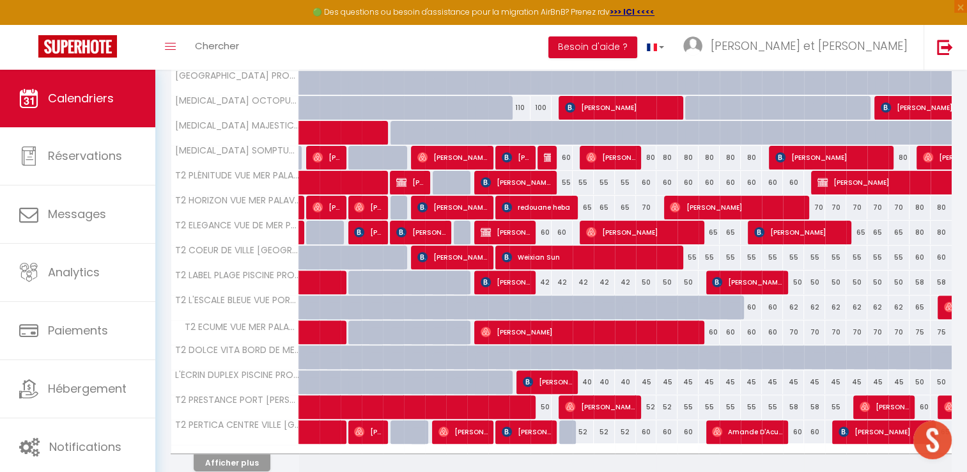
scroll to position [368, 0]
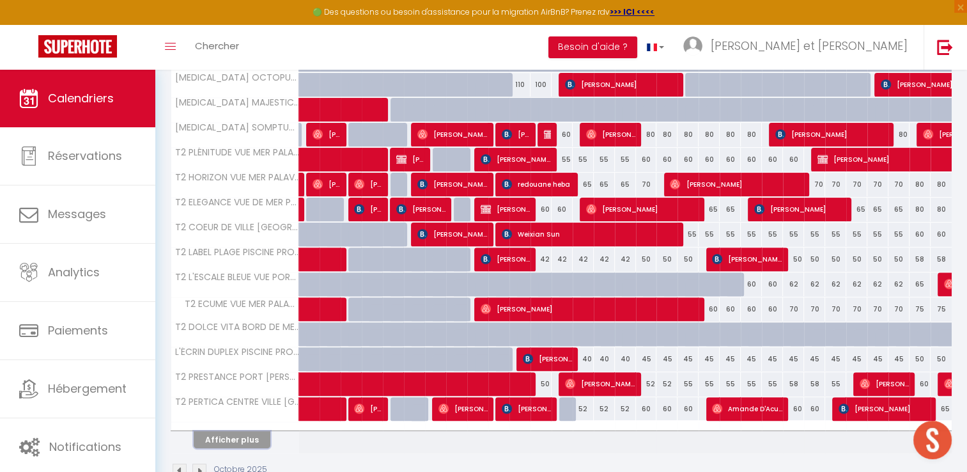
click at [254, 431] on button "Afficher plus" at bounding box center [232, 439] width 77 height 17
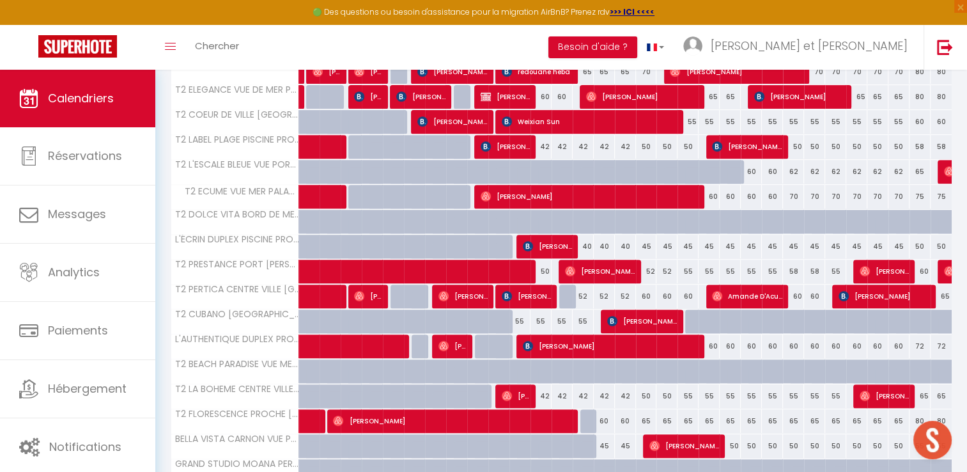
scroll to position [485, 0]
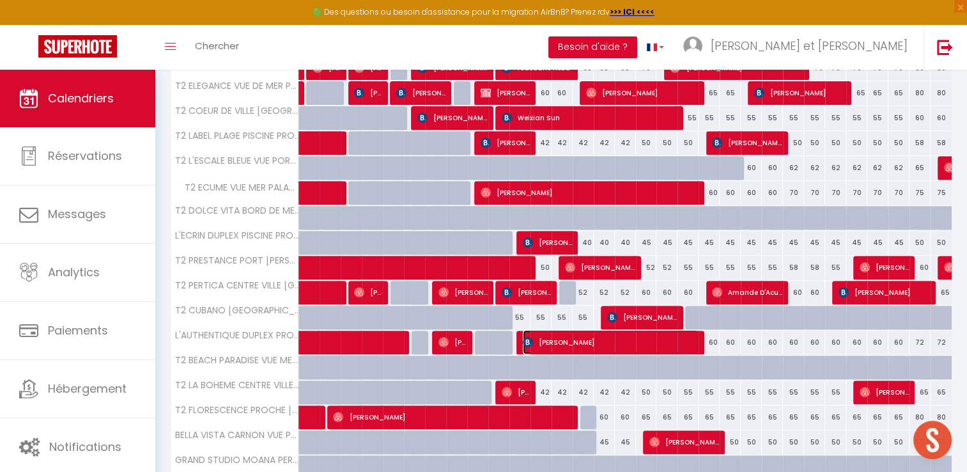
click at [564, 339] on span "[PERSON_NAME]" at bounding box center [611, 342] width 176 height 24
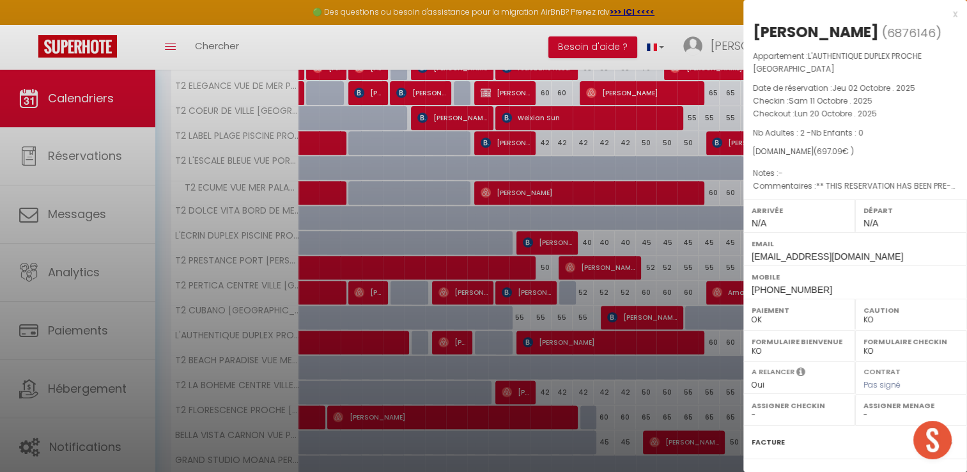
click at [626, 42] on div at bounding box center [483, 236] width 967 height 472
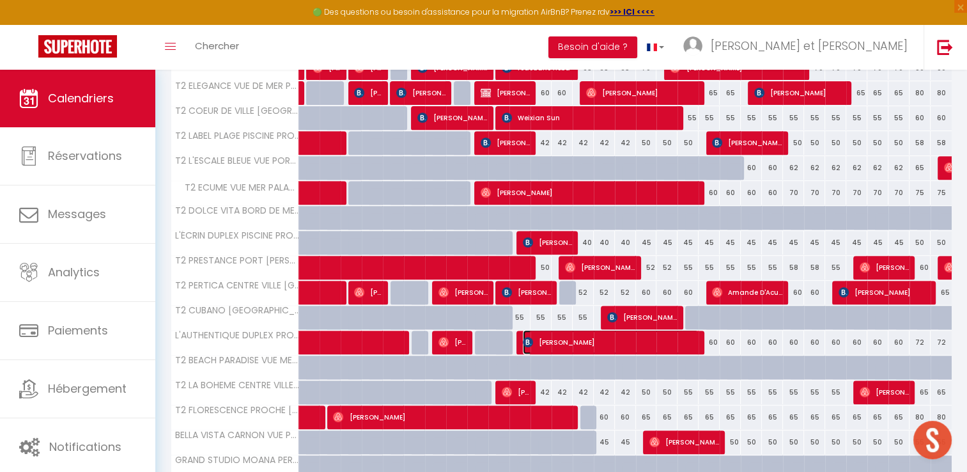
click at [624, 347] on span "[PERSON_NAME]" at bounding box center [611, 342] width 176 height 24
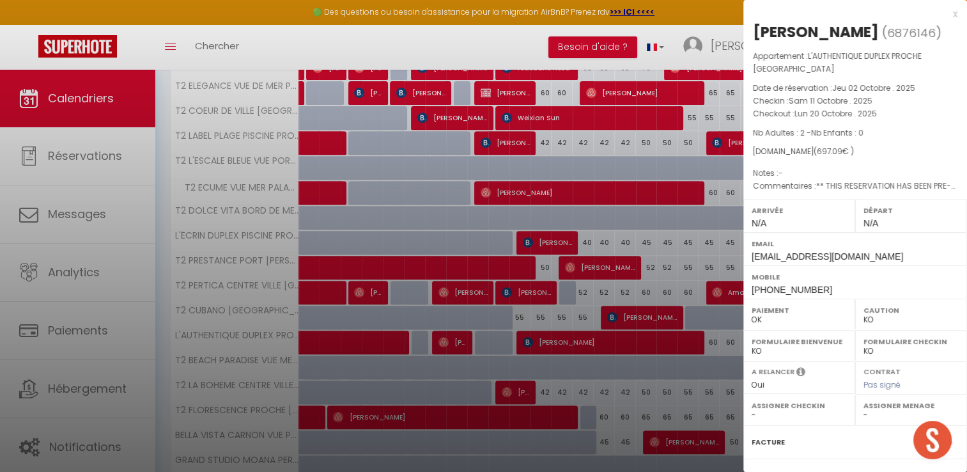
click at [601, 40] on div at bounding box center [483, 236] width 967 height 472
